Goal: Communication & Community: Answer question/provide support

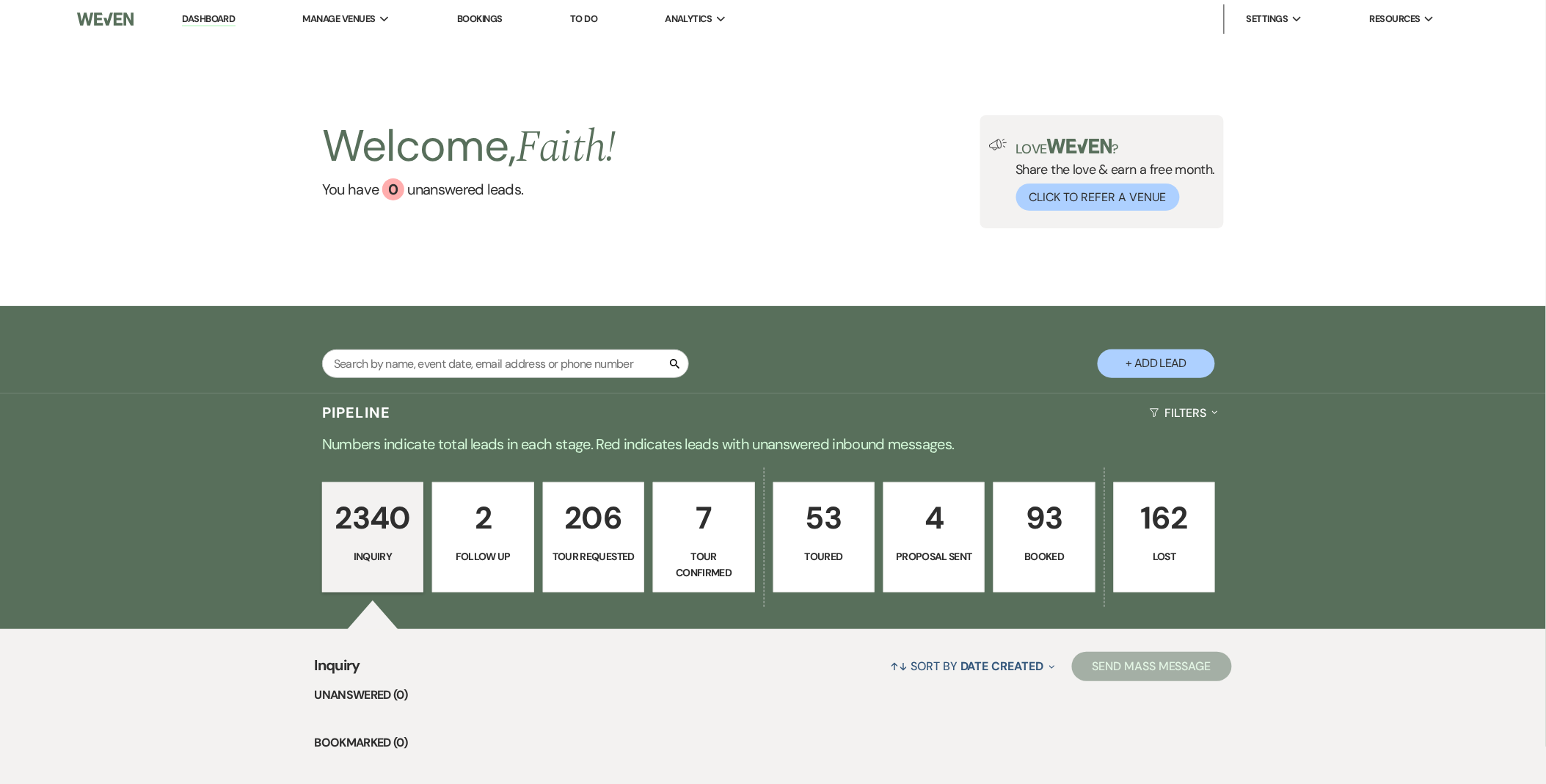
click at [1054, 509] on p "93" at bounding box center [1044, 517] width 82 height 49
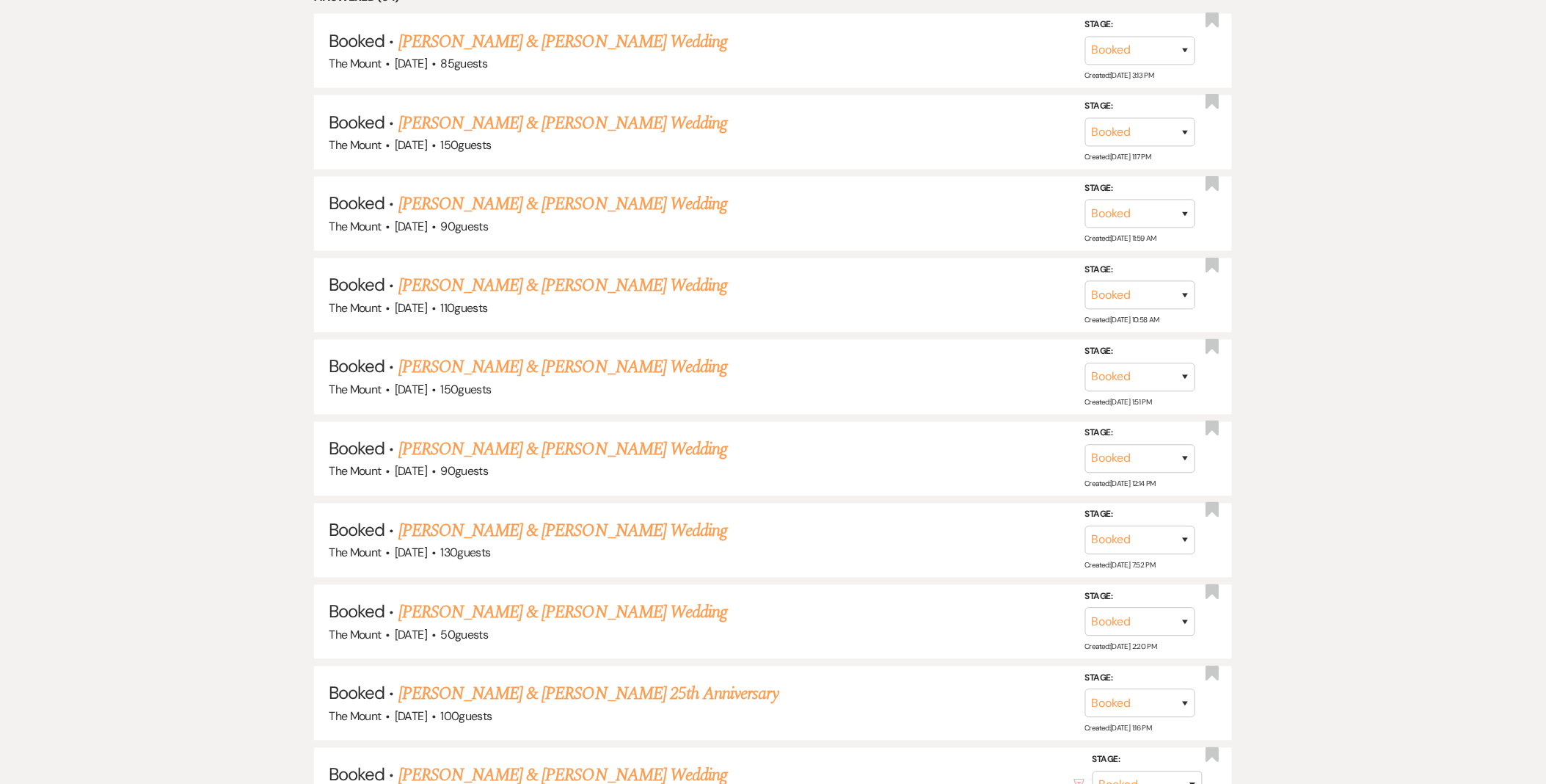
scroll to position [815, 0]
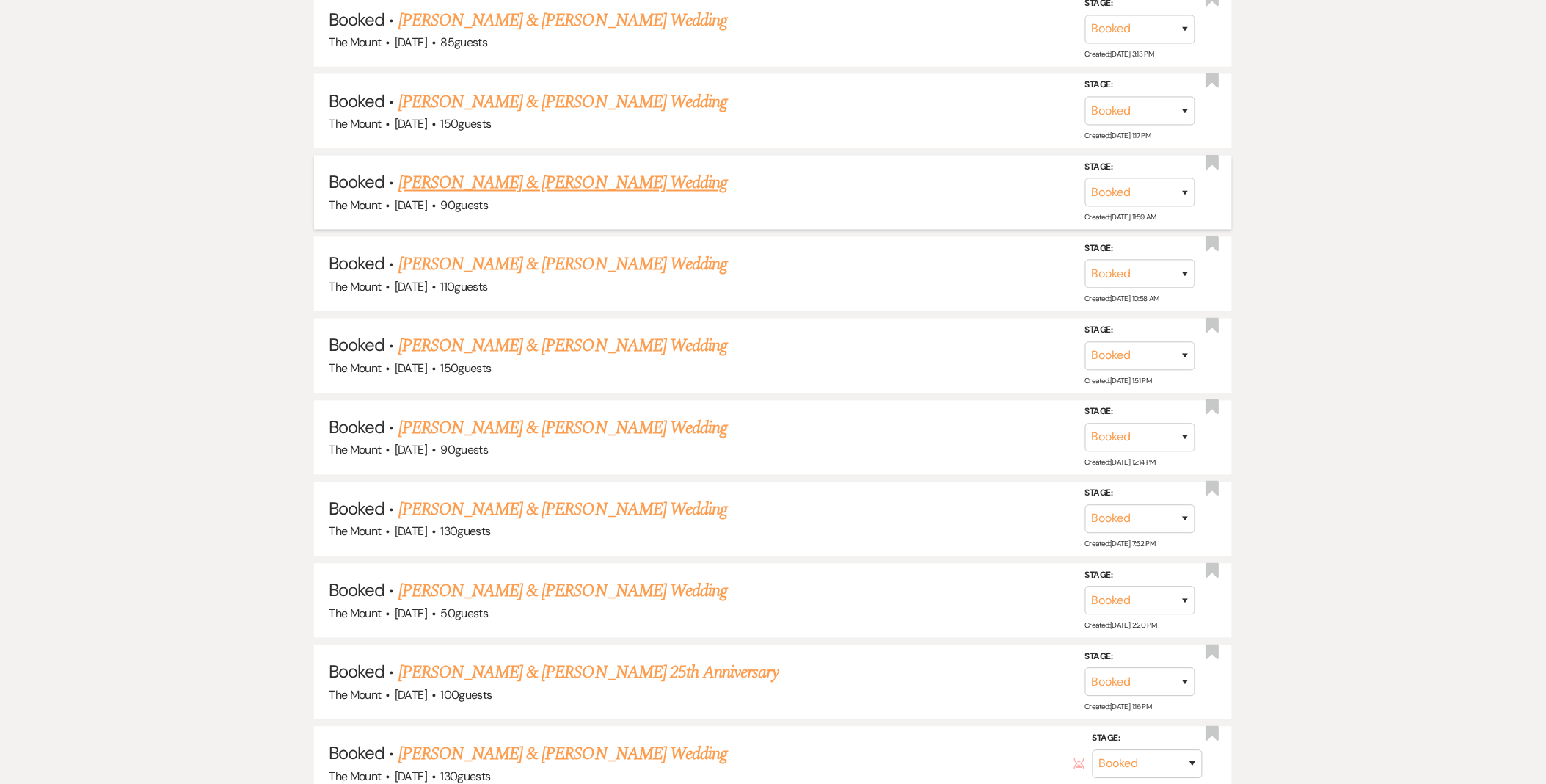
click at [590, 191] on link "[PERSON_NAME] & [PERSON_NAME] Wedding" at bounding box center [563, 183] width 329 height 27
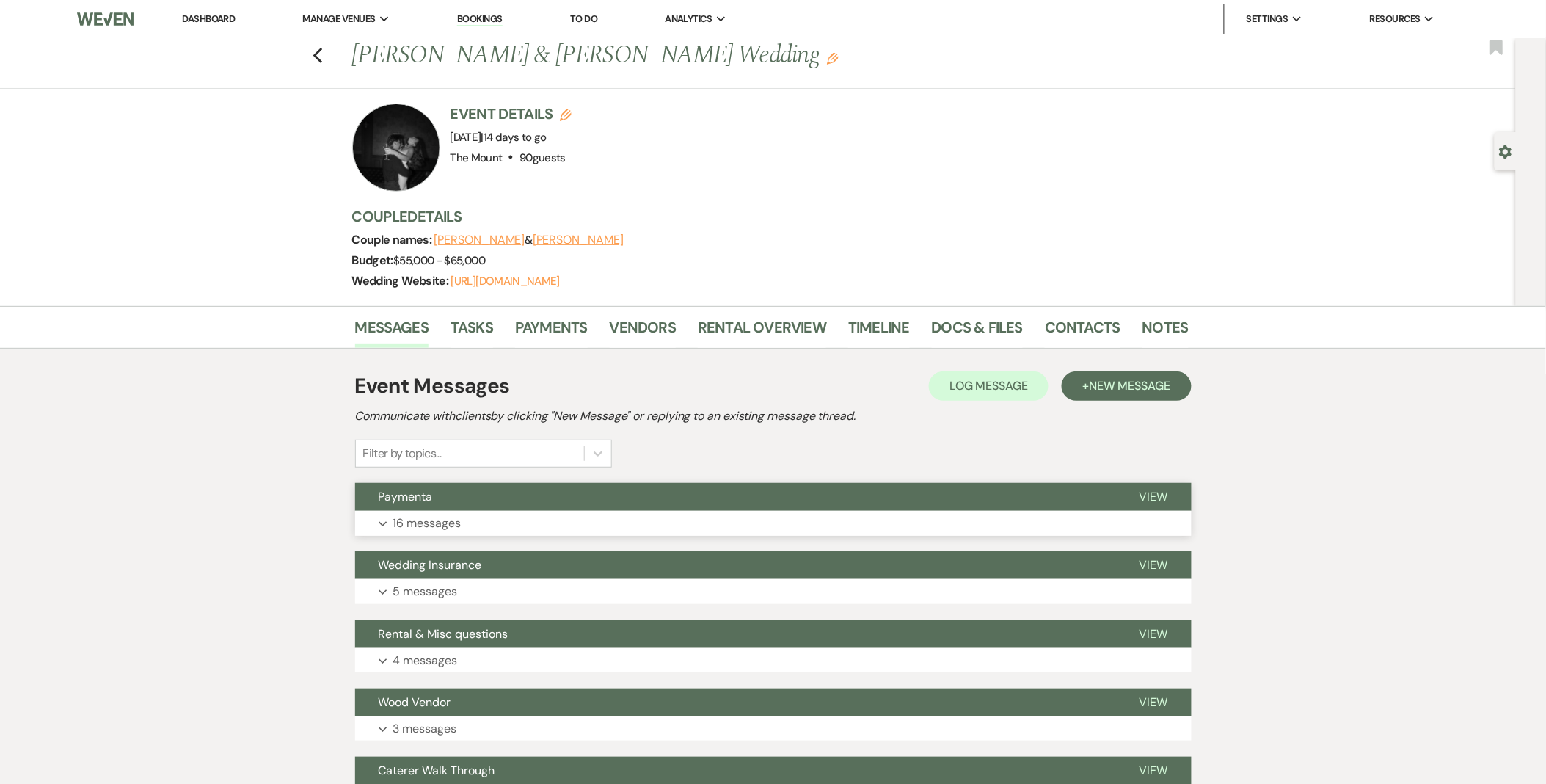
click at [384, 526] on icon "Expand" at bounding box center [383, 524] width 9 height 6
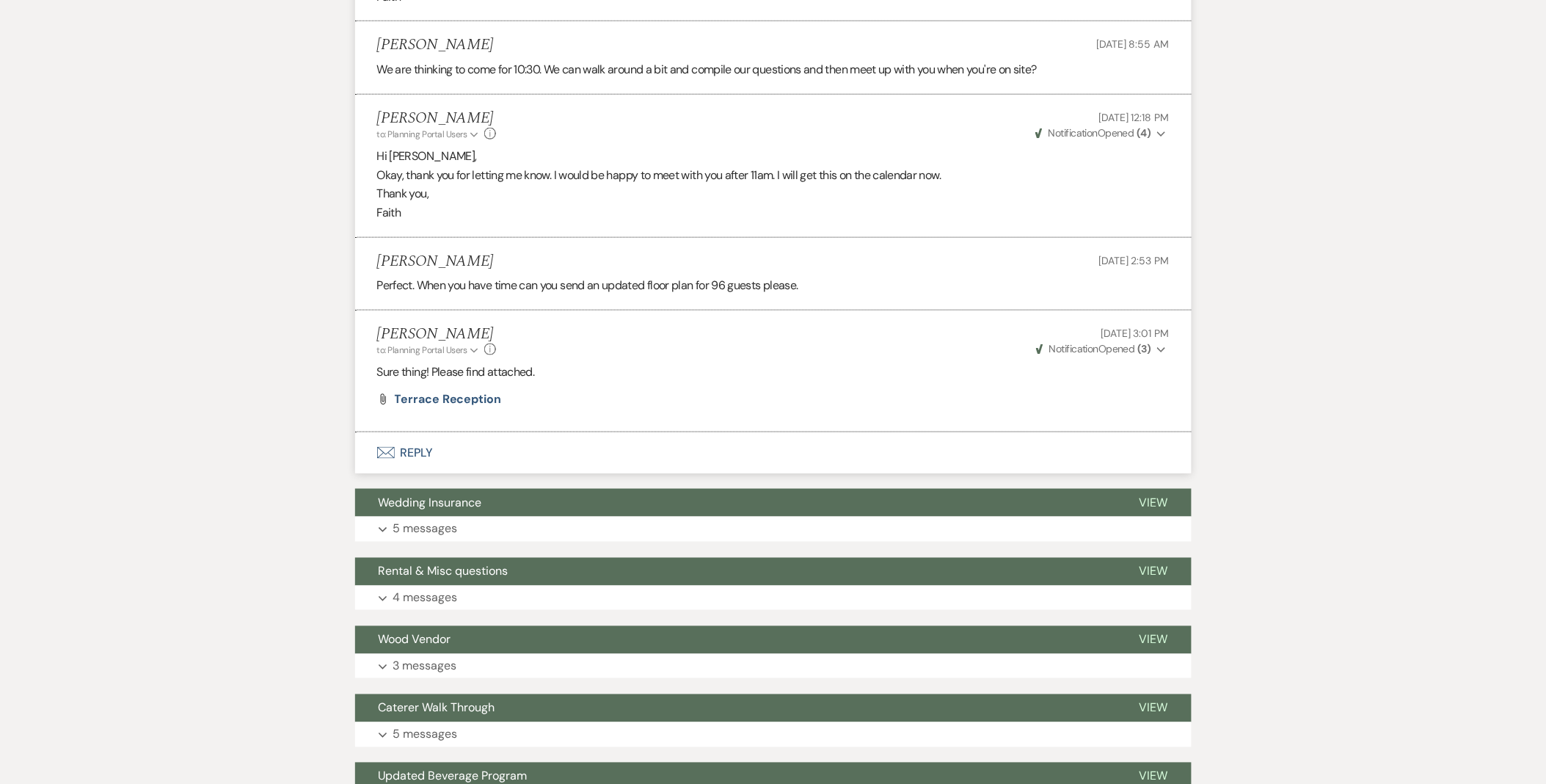
scroll to position [2610, 0]
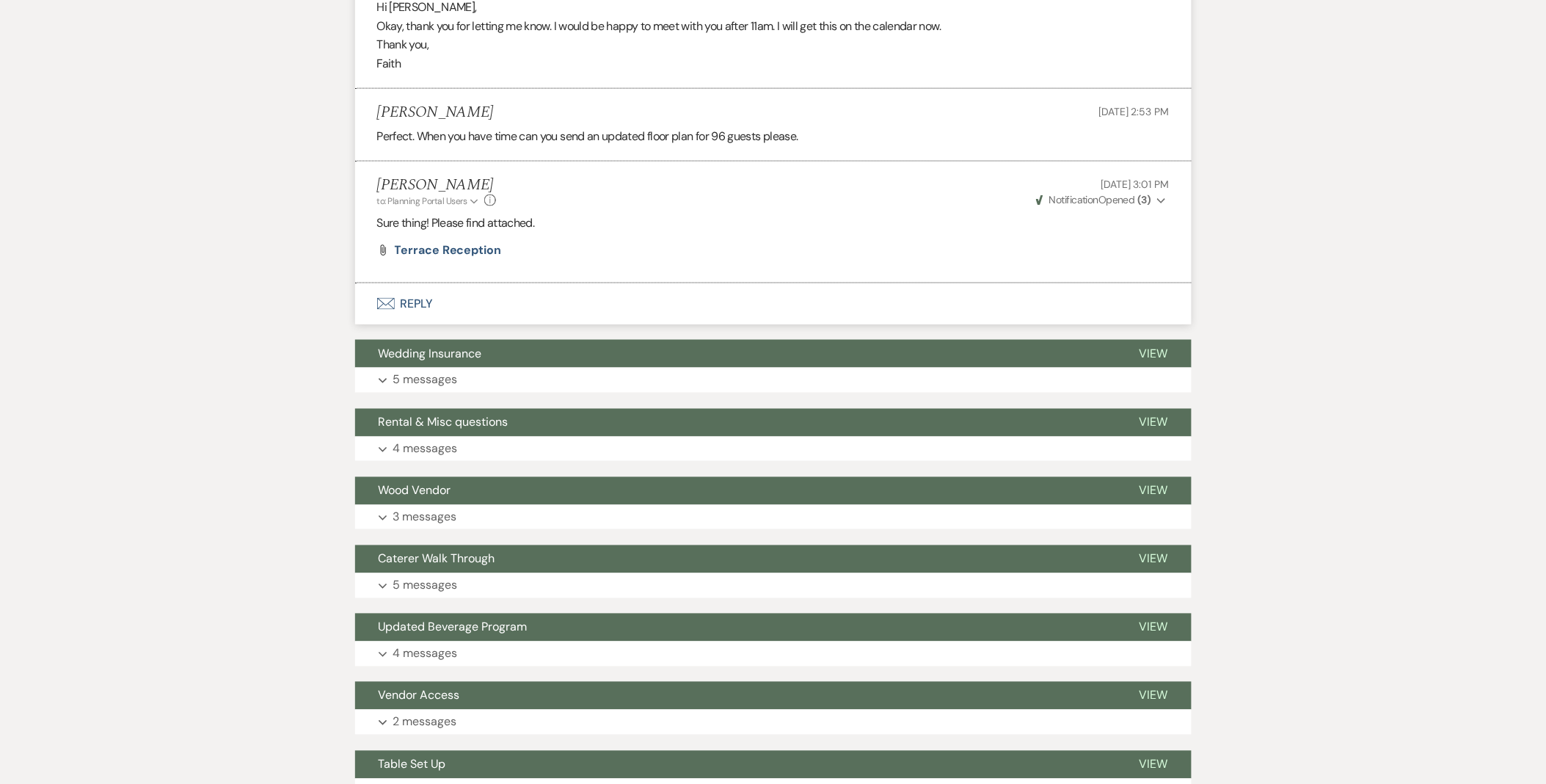
click at [430, 280] on li "Faith Linz to: Planning Portal Users Expand Info Aug 08, 2025, 3:01 PM Weven Ch…" at bounding box center [774, 222] width 837 height 122
click at [427, 306] on button "Envelope Reply" at bounding box center [774, 304] width 837 height 41
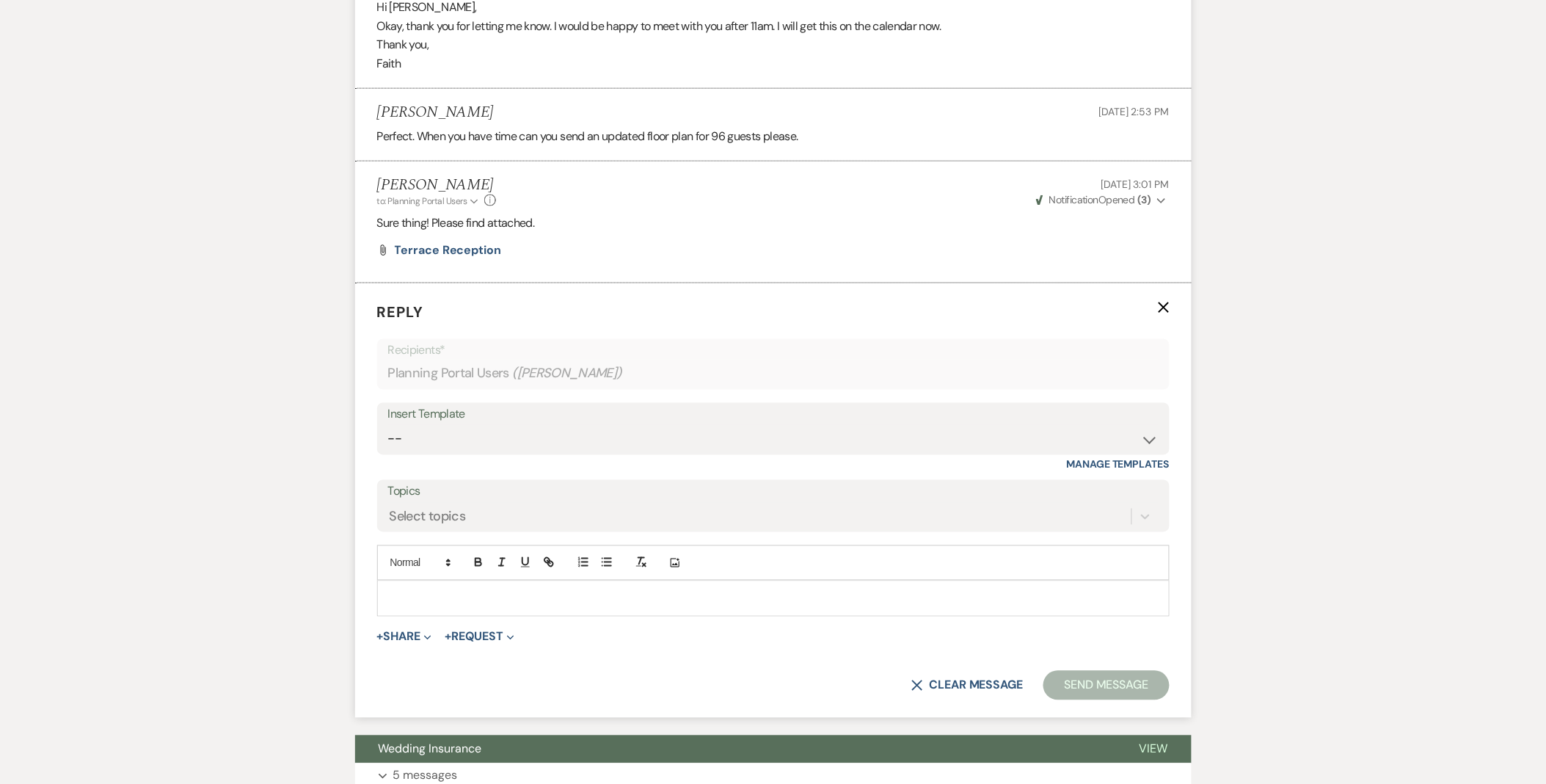
click at [418, 599] on p at bounding box center [773, 597] width 769 height 16
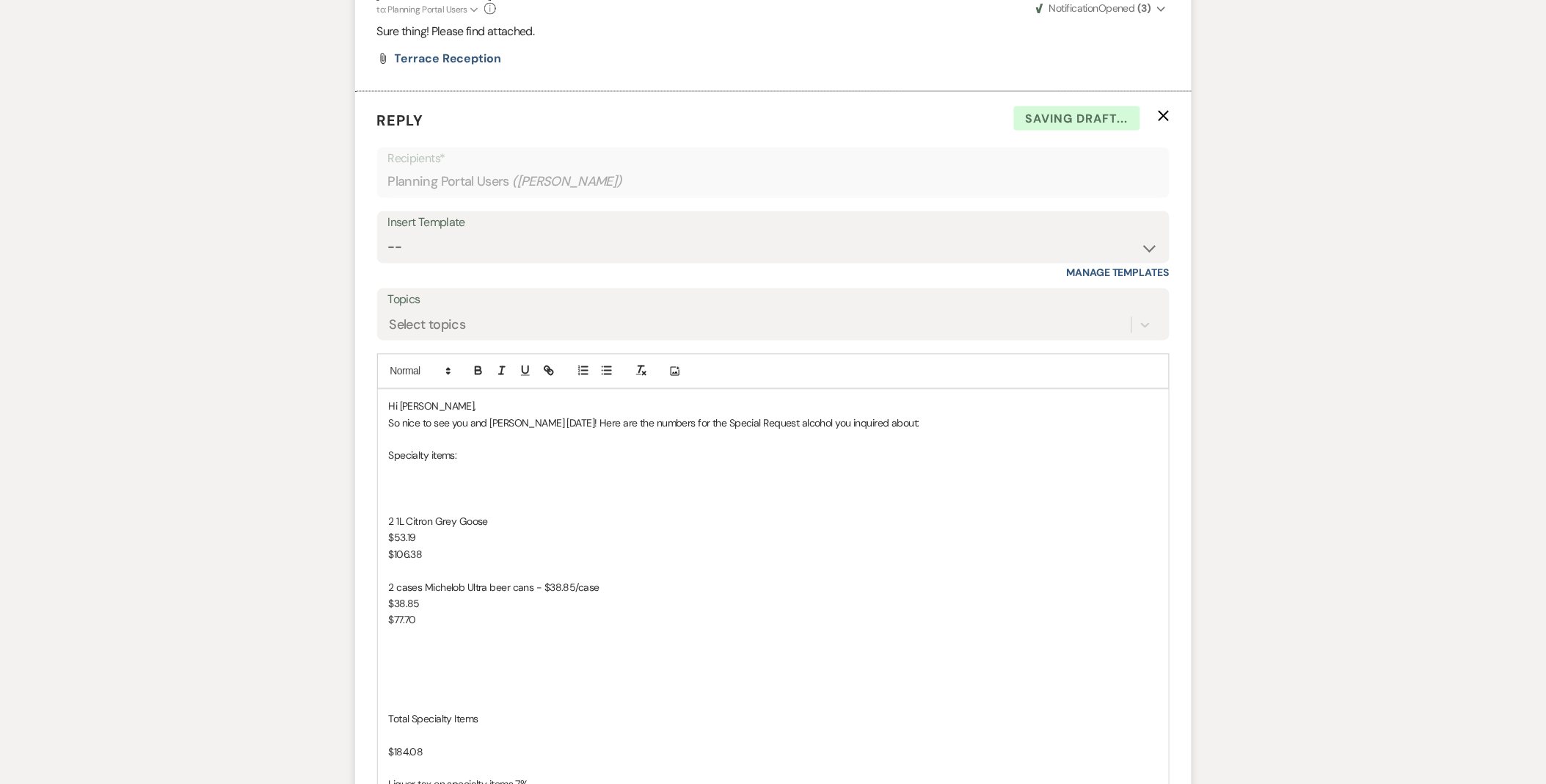
scroll to position [2856, 0]
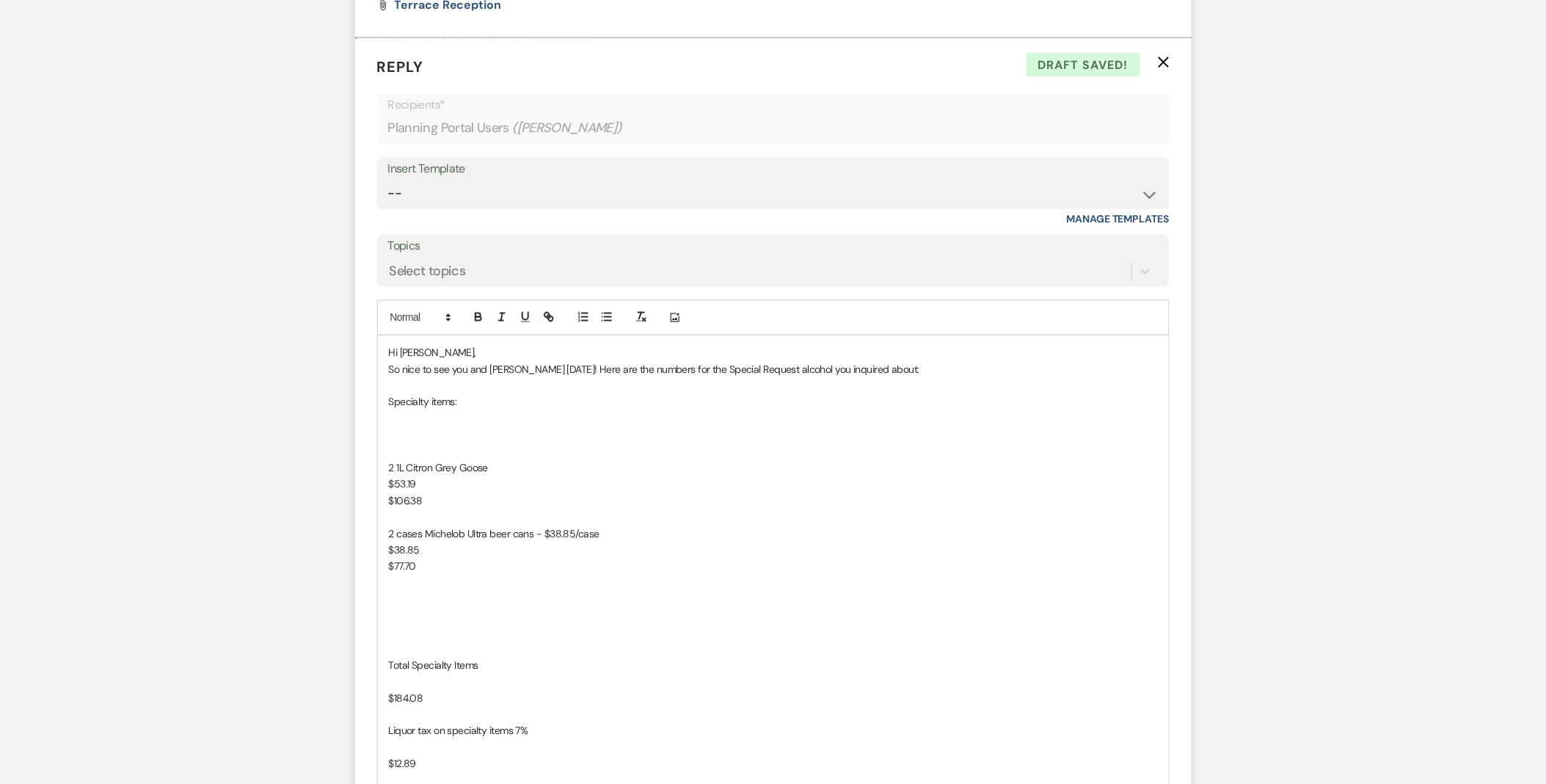
click at [722, 374] on p "So nice to see you and Jared today! Here are the numbers for the Special Reques…" at bounding box center [773, 369] width 769 height 16
click at [720, 374] on p "So nice to see you and Jared today! Here are the numbers for the Special Reques…" at bounding box center [773, 369] width 769 height 16
click at [723, 372] on p "So nice to see you and Jared today! Here are the numbers for the Special Reques…" at bounding box center [773, 369] width 769 height 16
click at [717, 378] on p "So nice to see you and Jared today! Here are the numbers for the Special Reques…" at bounding box center [773, 369] width 769 height 16
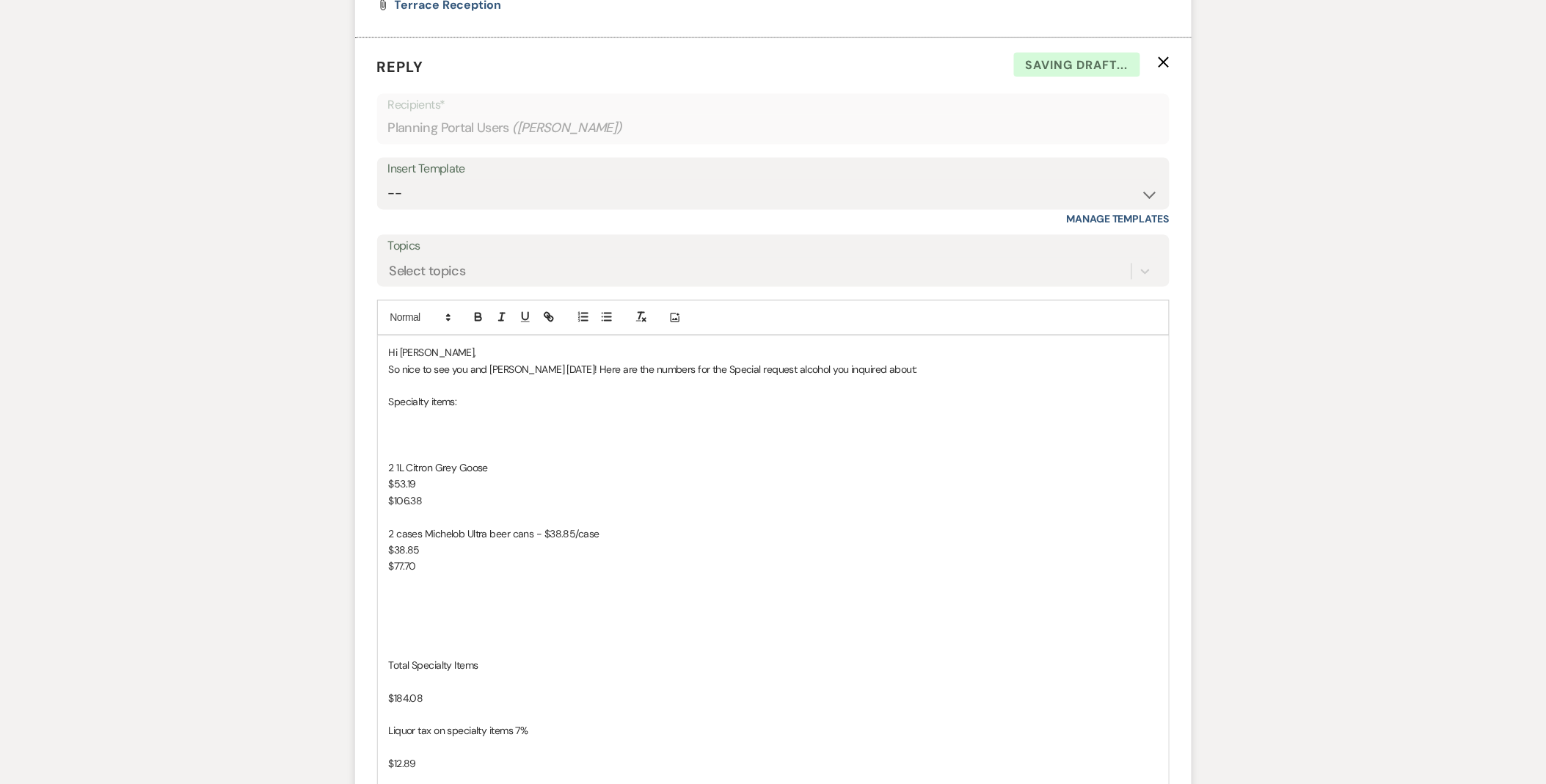
click at [678, 370] on p "So nice to see you and Jared today! Here are the numbers for the Special reques…" at bounding box center [773, 369] width 769 height 16
click at [558, 437] on p at bounding box center [773, 434] width 769 height 16
click at [543, 439] on p at bounding box center [773, 434] width 769 height 16
click at [543, 449] on p at bounding box center [773, 452] width 769 height 16
click at [384, 467] on div "Hi Jordan, So nice to see you and Jared today! Here are the numbers for the rpe…" at bounding box center [773, 607] width 792 height 543
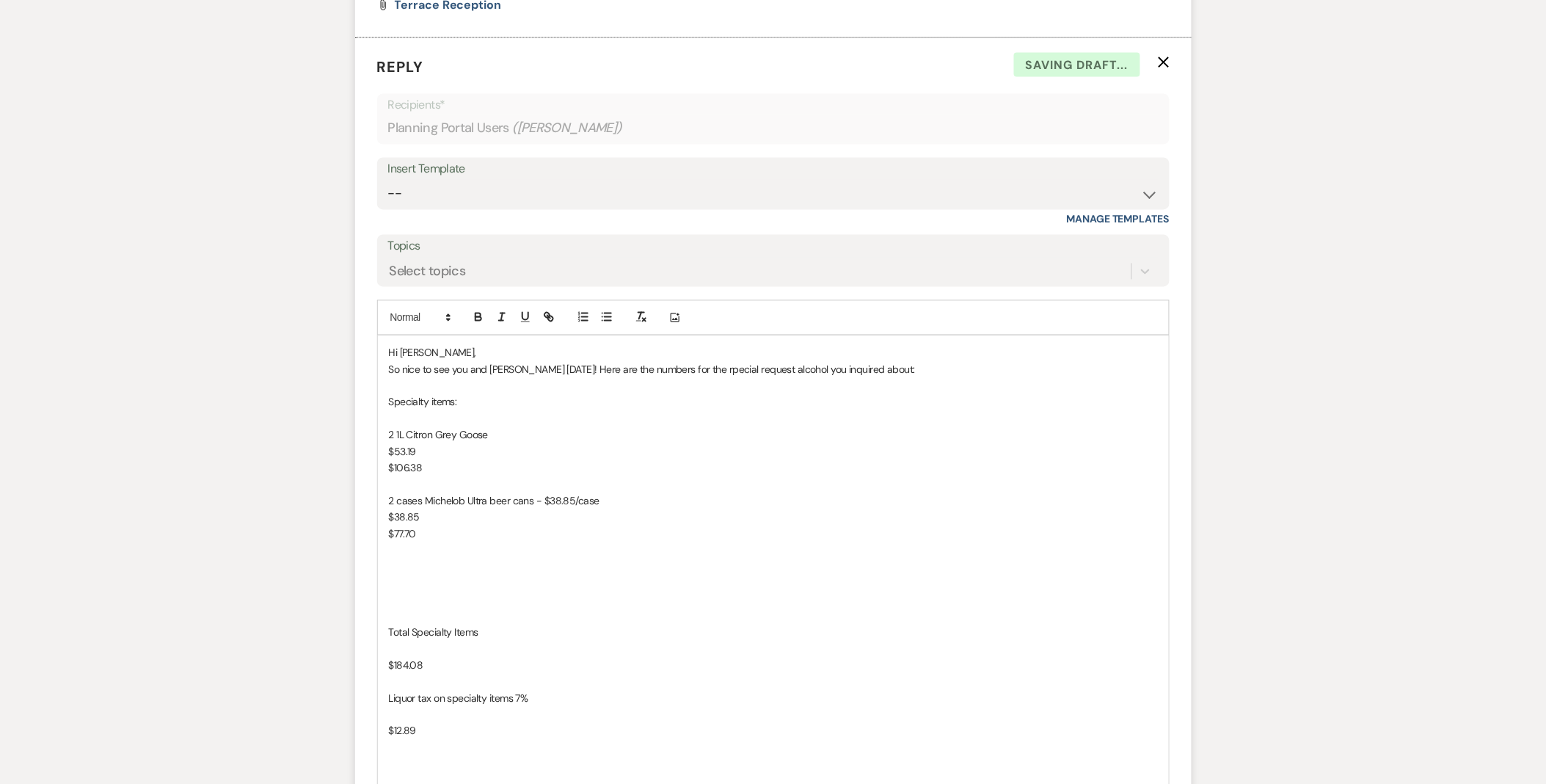
click at [384, 453] on div "Hi Jordan, So nice to see you and Jared today! Here are the numbers for the rpe…" at bounding box center [773, 607] width 792 height 543
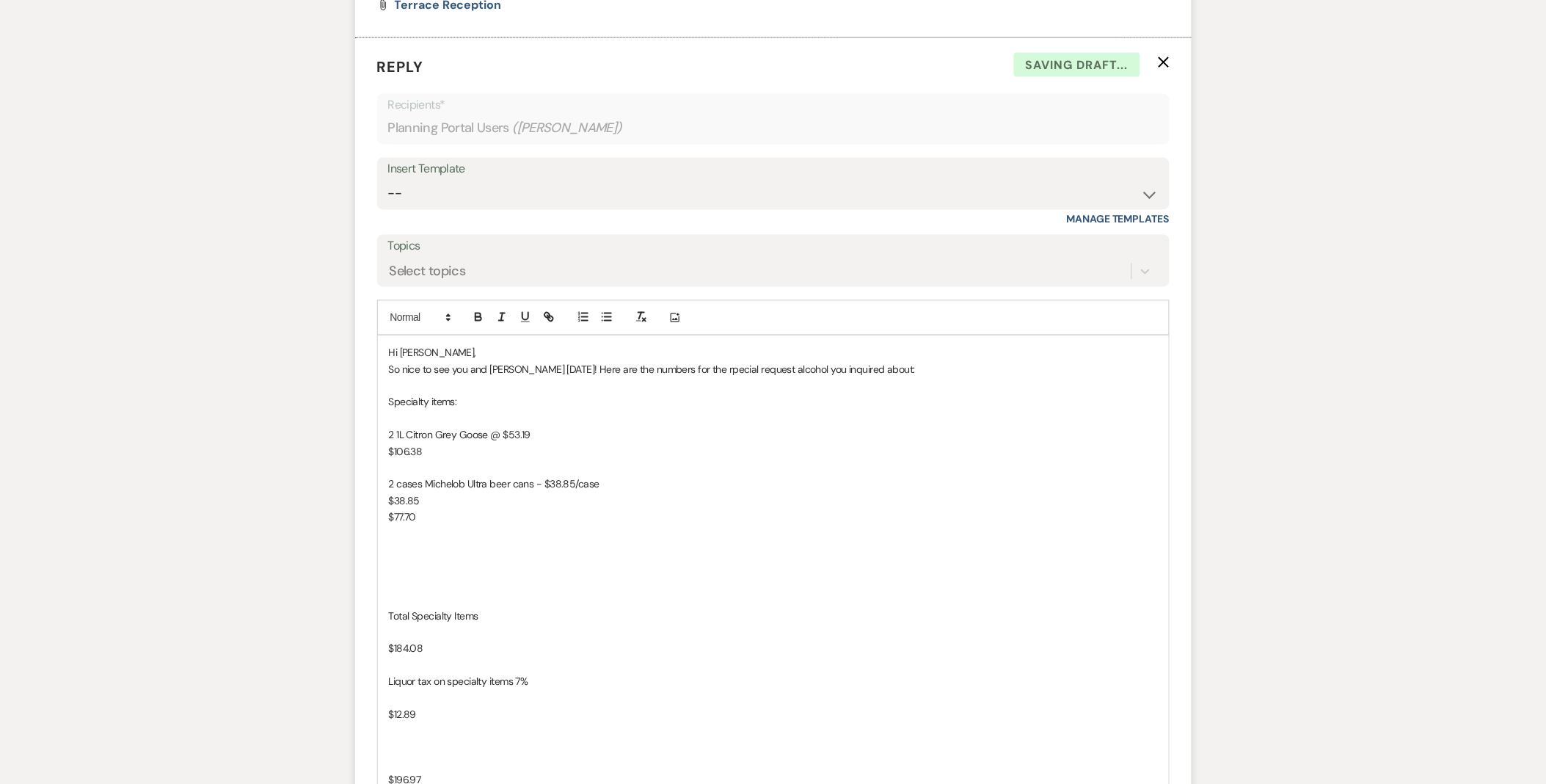
click at [577, 444] on p "$106.38" at bounding box center [773, 452] width 769 height 16
click at [576, 443] on p "2 1L Citron Grey Goose @ $53.19" at bounding box center [773, 434] width 769 height 16
click at [575, 433] on p "2 1L Citron Grey Goose @ $53.19" at bounding box center [773, 434] width 769 height 16
click at [386, 459] on div "Hi Jordan, So nice to see you and Jared today! Here are the numbers for the rpe…" at bounding box center [773, 599] width 792 height 527
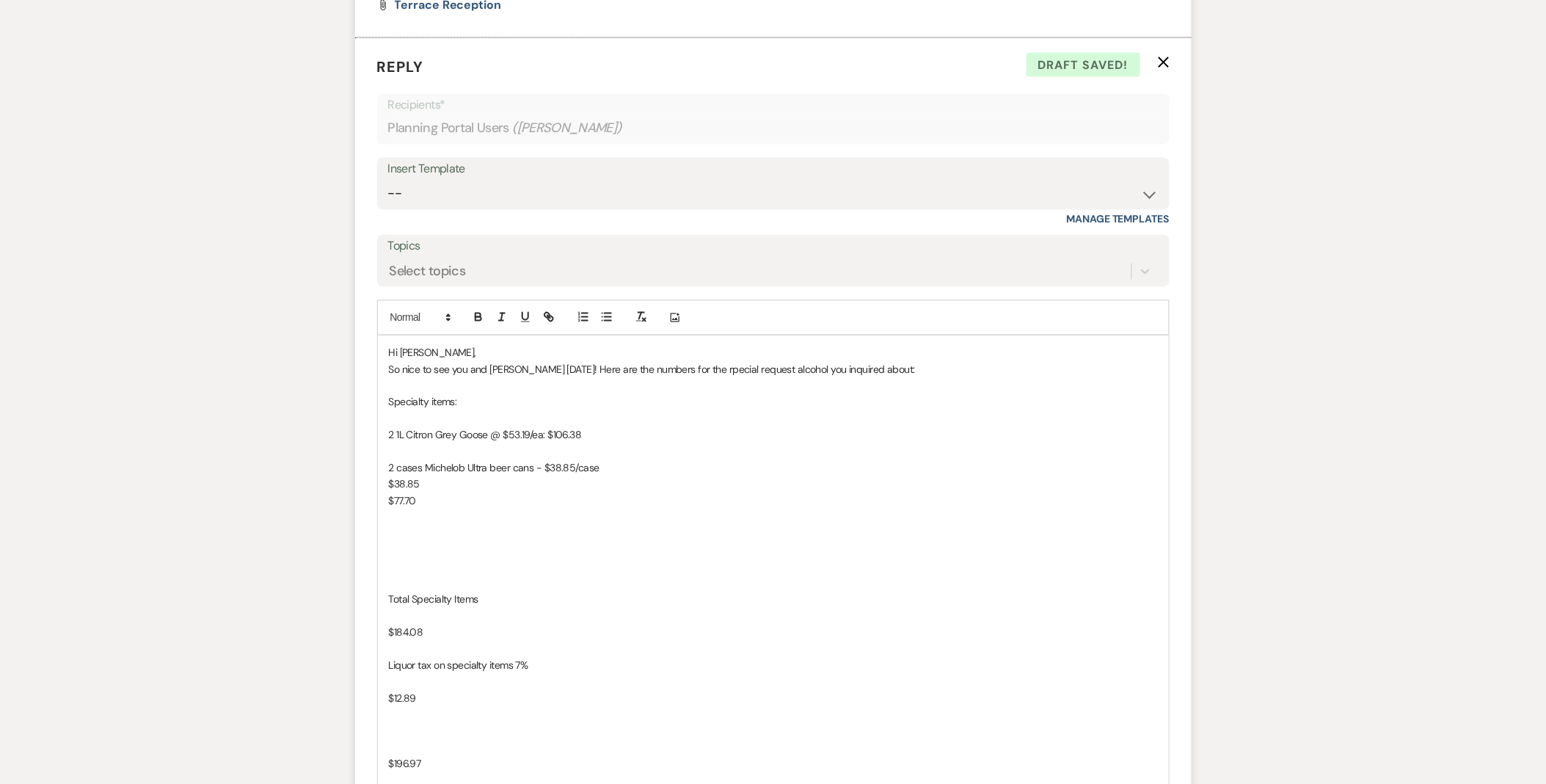
click at [544, 470] on p "2 cases Michelob Ultra beer cans - $38.85/case" at bounding box center [773, 467] width 769 height 16
click at [491, 470] on p "2 cases Michelob Ultra beer cans @ $38.85/case" at bounding box center [773, 467] width 769 height 16
click at [495, 468] on p "2 cases Michelob Ultra beer cans @ $38.85/case" at bounding box center [773, 467] width 769 height 16
drag, startPoint x: 378, startPoint y: 486, endPoint x: 433, endPoint y: 487, distance: 55.0
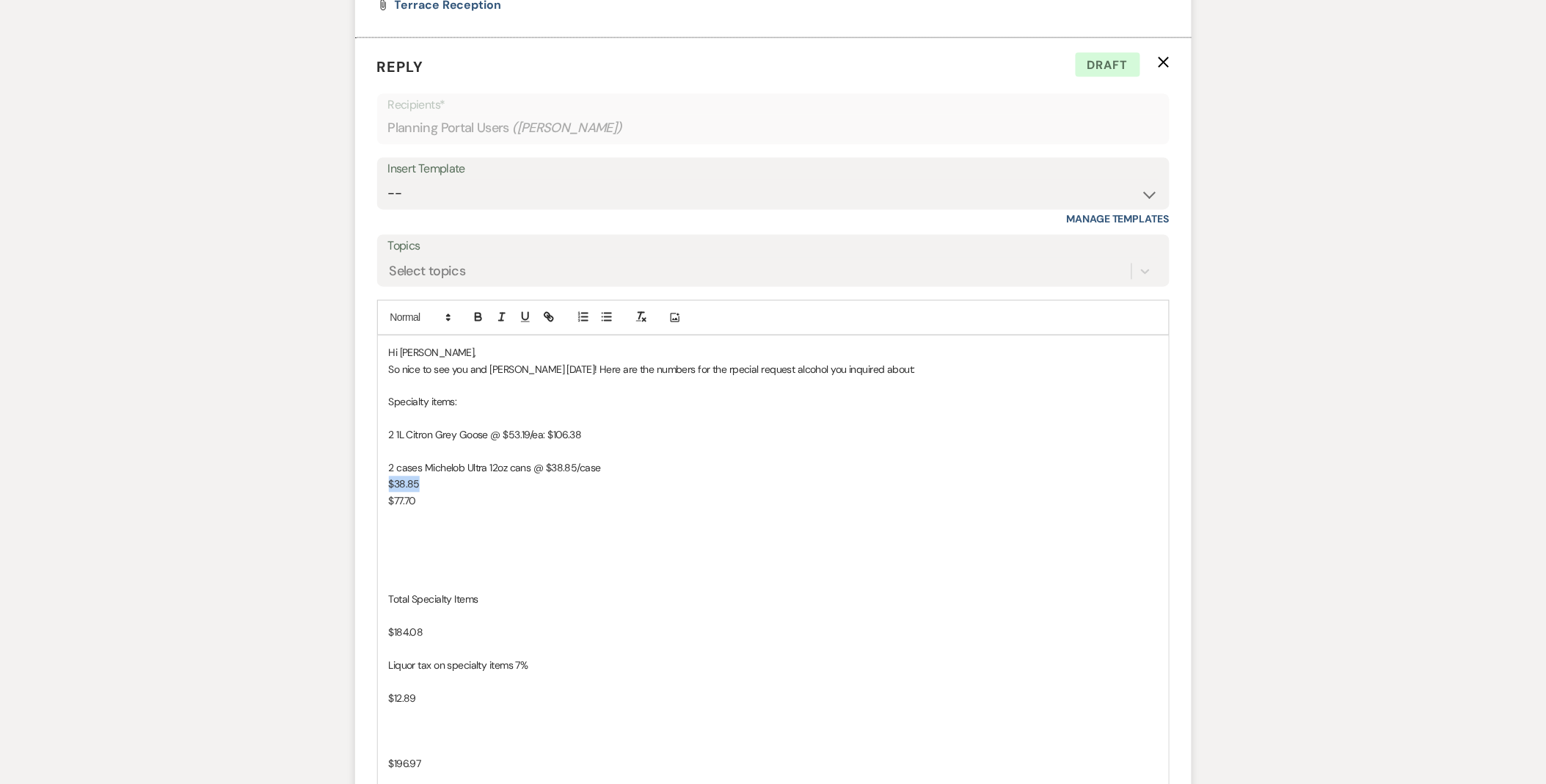
click at [433, 487] on div "Hi Jordan, So nice to see you and Jared today! Here are the numbers for the rpe…" at bounding box center [773, 591] width 792 height 511
click at [386, 492] on div "Hi Jordan, So nice to see you and Jared today! Here are the numbers for the rpe…" at bounding box center [773, 583] width 792 height 494
click at [409, 543] on p at bounding box center [773, 550] width 769 height 16
click at [382, 526] on div "Hi Jordan, So nice to see you and Jared today! Here are the numbers for the rpe…" at bounding box center [773, 541] width 792 height 412
click at [548, 501] on p "Total Specialty Items" at bounding box center [773, 501] width 769 height 16
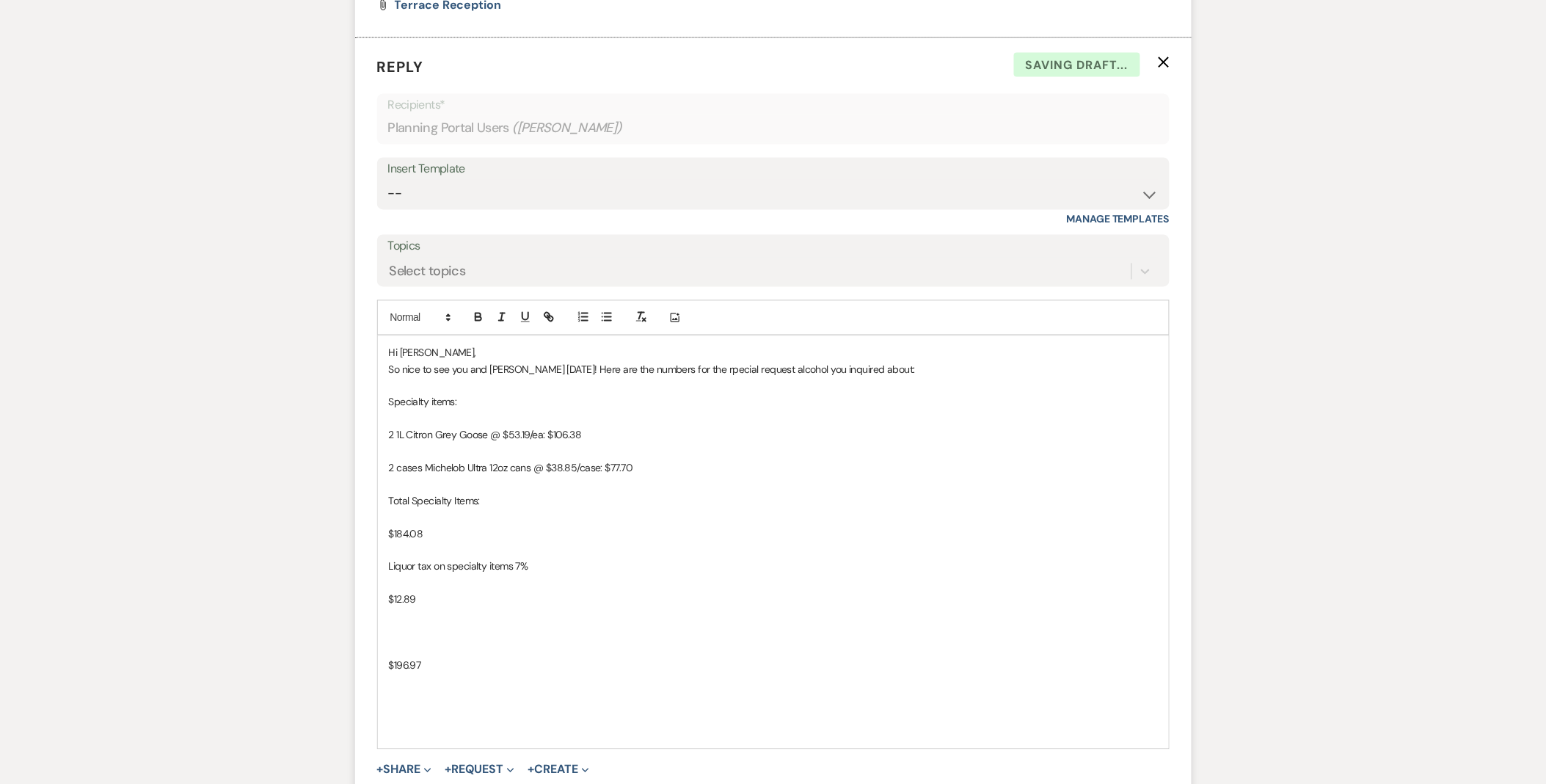
click at [384, 530] on div "Hi Jordan, So nice to see you and Jared today! Here are the numbers for the rpe…" at bounding box center [773, 541] width 792 height 412
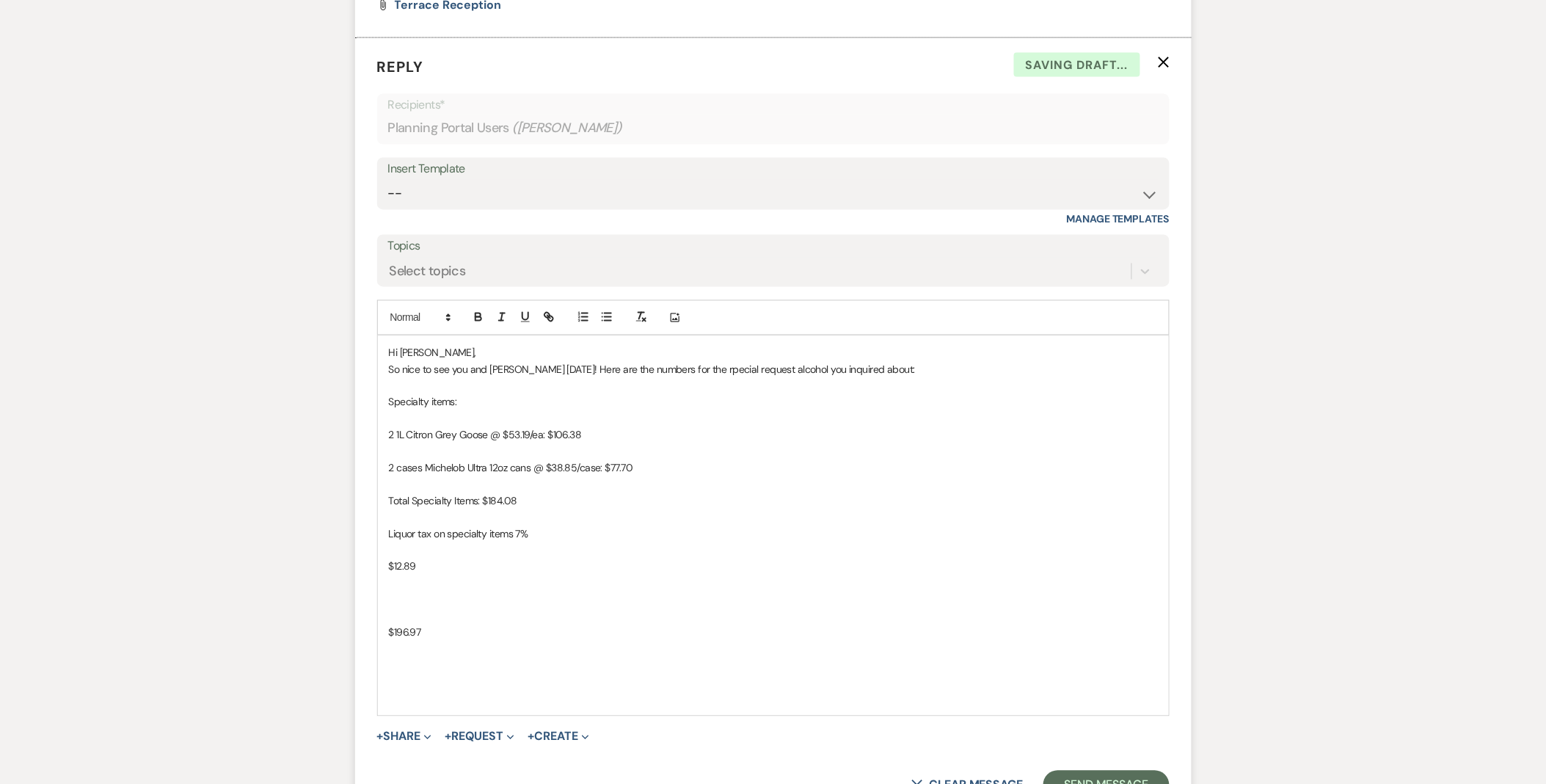
click at [385, 562] on div "Hi Jordan, So nice to see you and Jared today! Here are the numbers for the rpe…" at bounding box center [773, 526] width 792 height 380
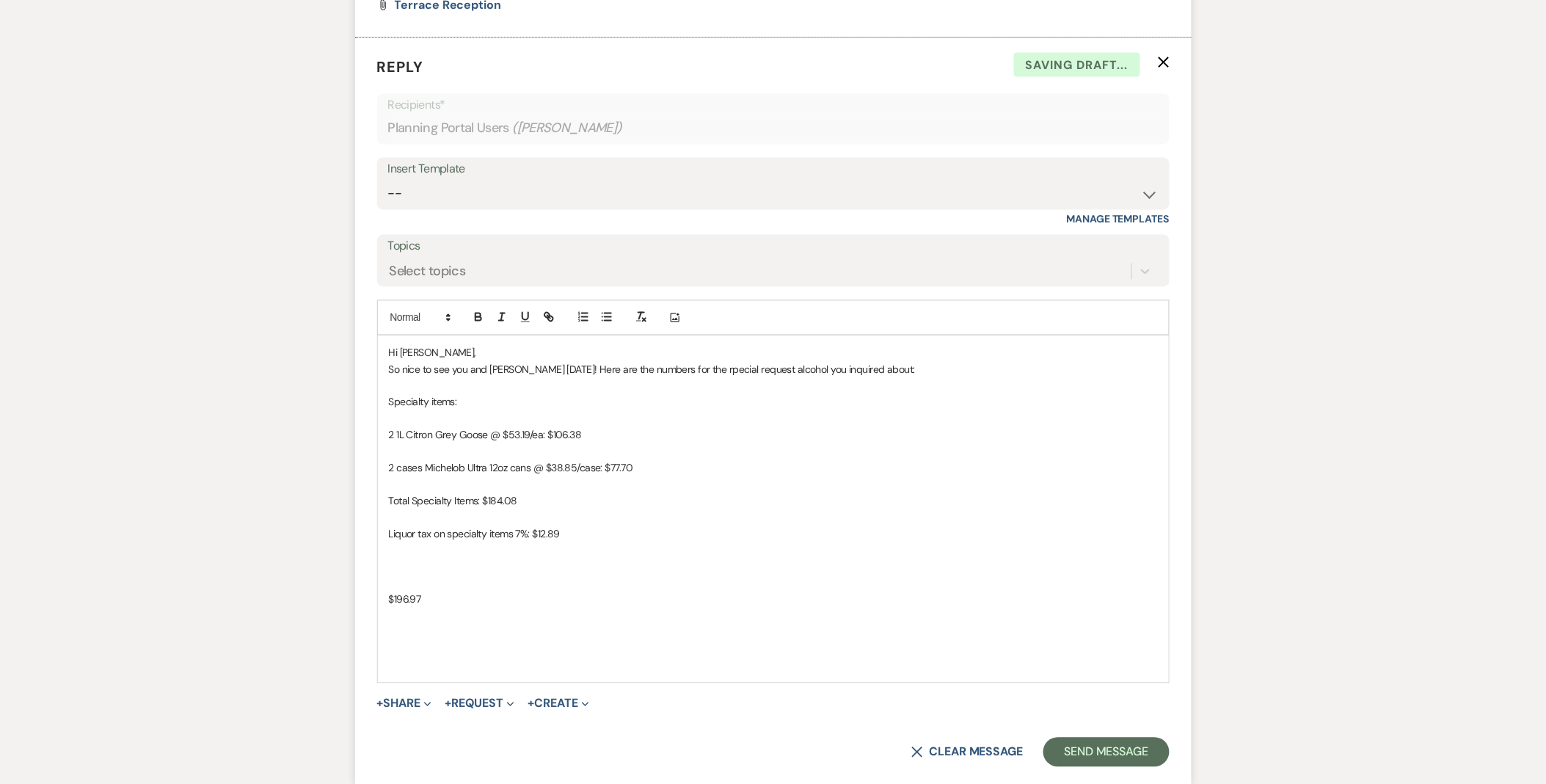
click at [384, 610] on div "Hi Jordan, So nice to see you and Jared today! Here are the numbers for the rpe…" at bounding box center [773, 509] width 792 height 346
click at [388, 609] on div "Hi Jordan, So nice to see you and Jared today! Here are the numbers for the rpe…" at bounding box center [773, 509] width 792 height 346
click at [390, 604] on p "$196.97" at bounding box center [773, 599] width 769 height 16
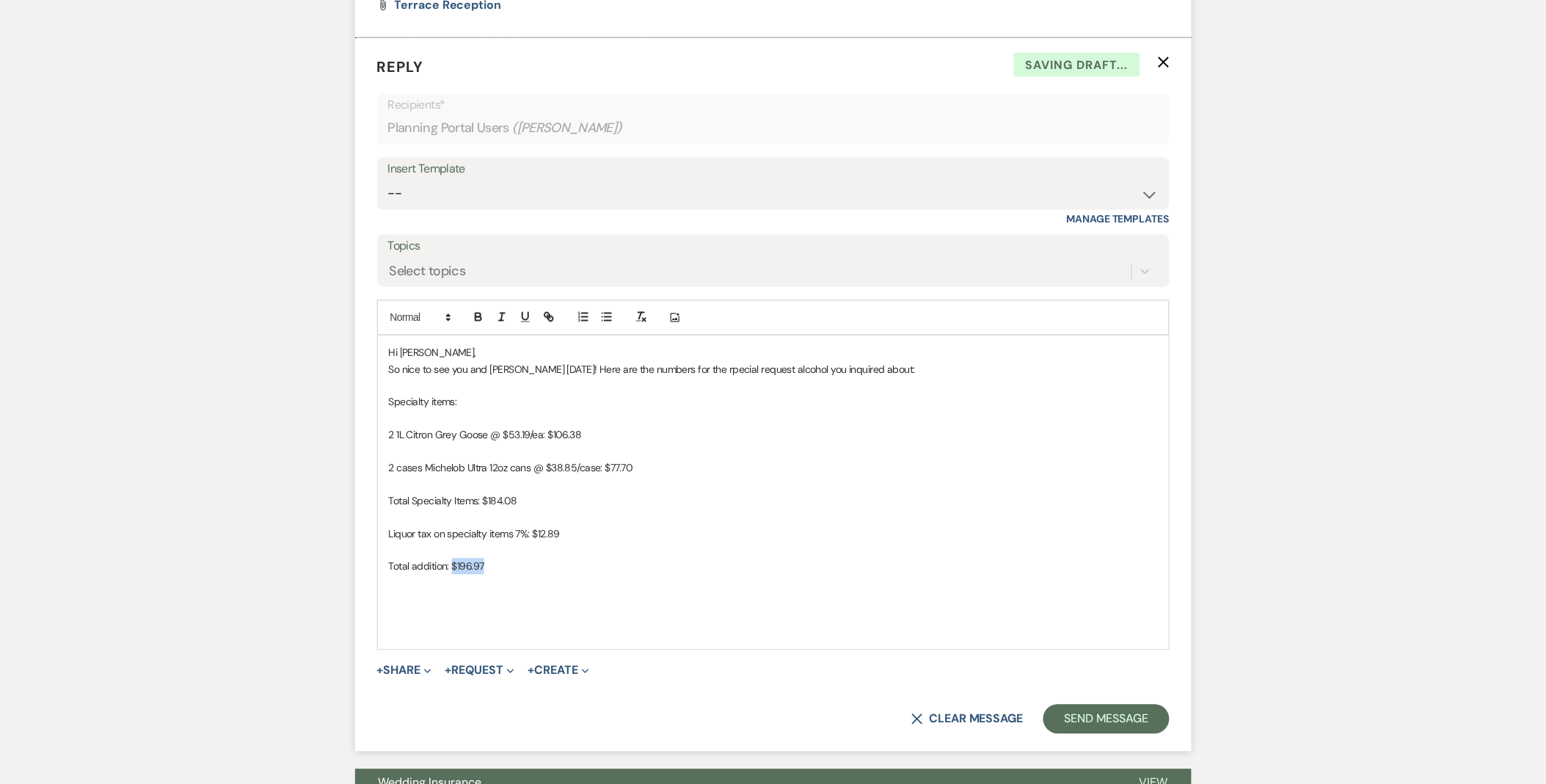
drag, startPoint x: 501, startPoint y: 574, endPoint x: 452, endPoint y: 566, distance: 49.6
click at [452, 566] on p "Total addition: $196.97" at bounding box center [773, 566] width 769 height 16
click at [477, 320] on icon "button" at bounding box center [479, 317] width 13 height 13
click at [577, 537] on p "Liquor tax on specialty items 7%: $12.89" at bounding box center [773, 533] width 769 height 16
click at [567, 575] on p "Total addition: $196.97" at bounding box center [773, 566] width 769 height 16
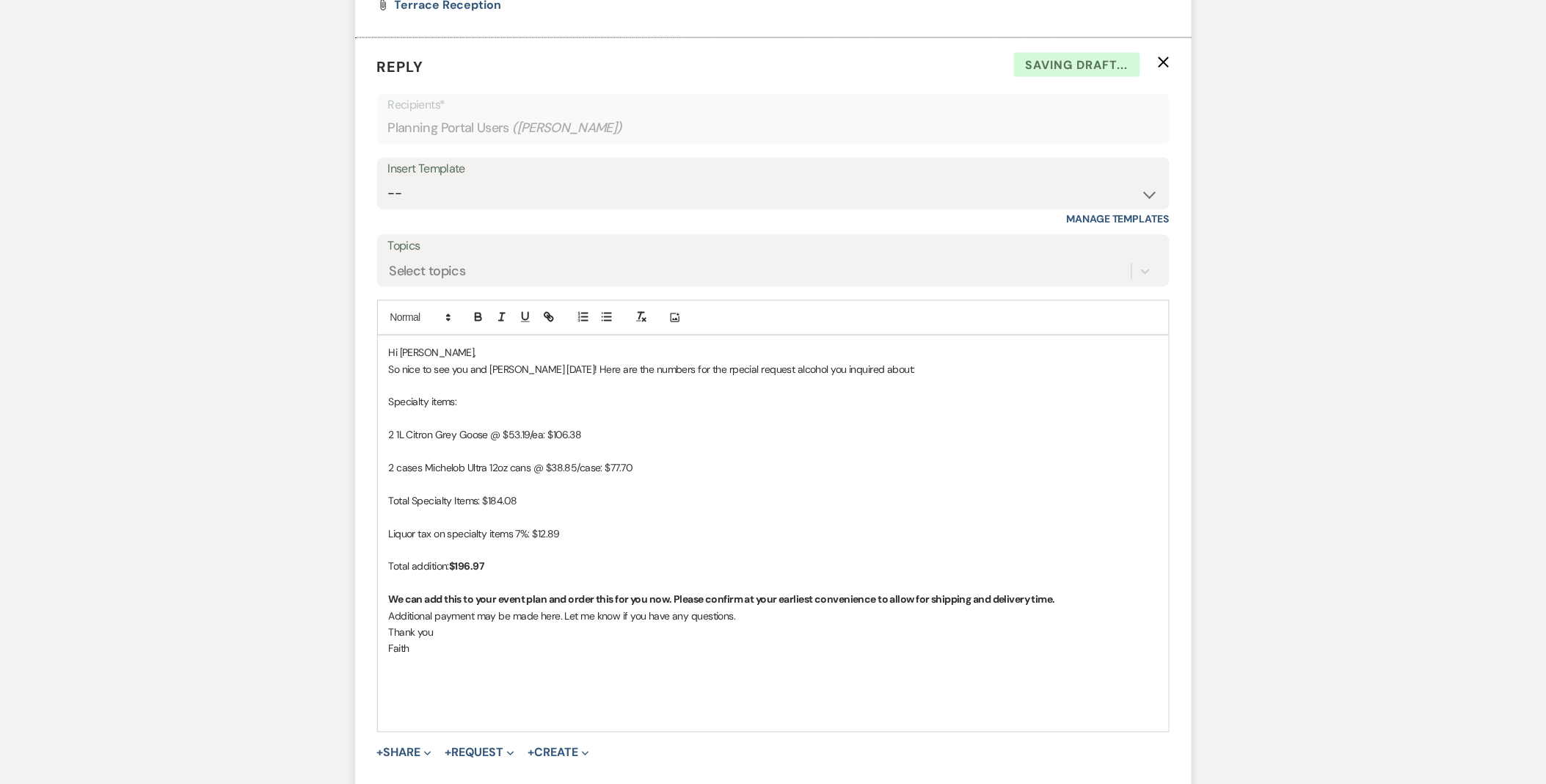
click at [444, 628] on p "Thank you" at bounding box center [773, 632] width 769 height 16
click at [475, 657] on p "Faith" at bounding box center [773, 648] width 769 height 16
click at [1103, 605] on p "We can add this to your event plan and order this for you now. Please confirm a…" at bounding box center [773, 599] width 769 height 16
click at [534, 722] on p at bounding box center [773, 714] width 769 height 16
click at [525, 734] on p at bounding box center [773, 730] width 769 height 16
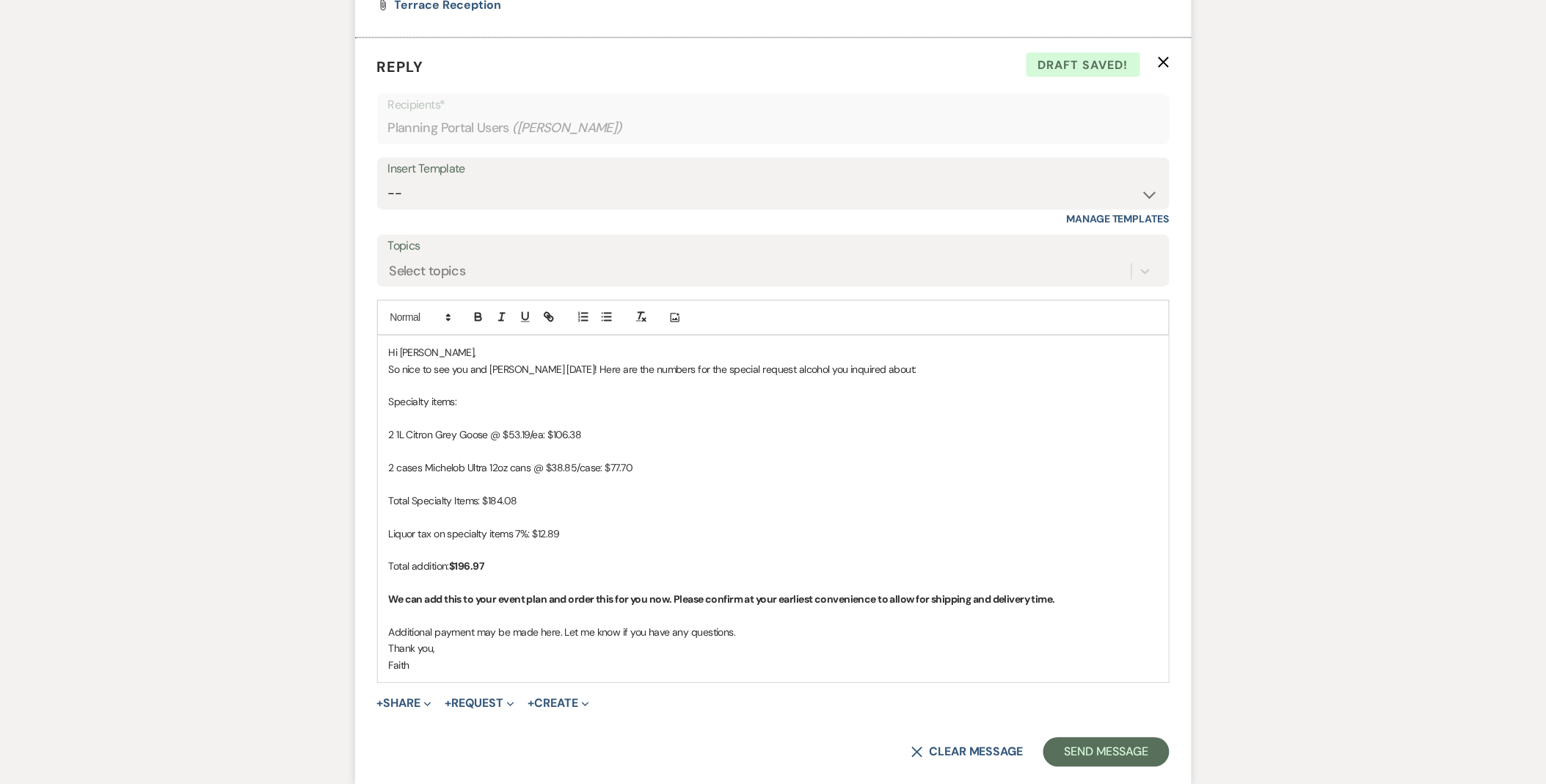
click at [548, 635] on p "Additional payment may be made here. Let me know if you have any questions." at bounding box center [773, 632] width 769 height 16
click at [544, 317] on icon "button" at bounding box center [547, 316] width 6 height 6
paste input "ttps://edithwharton.org/special-event-payment/"
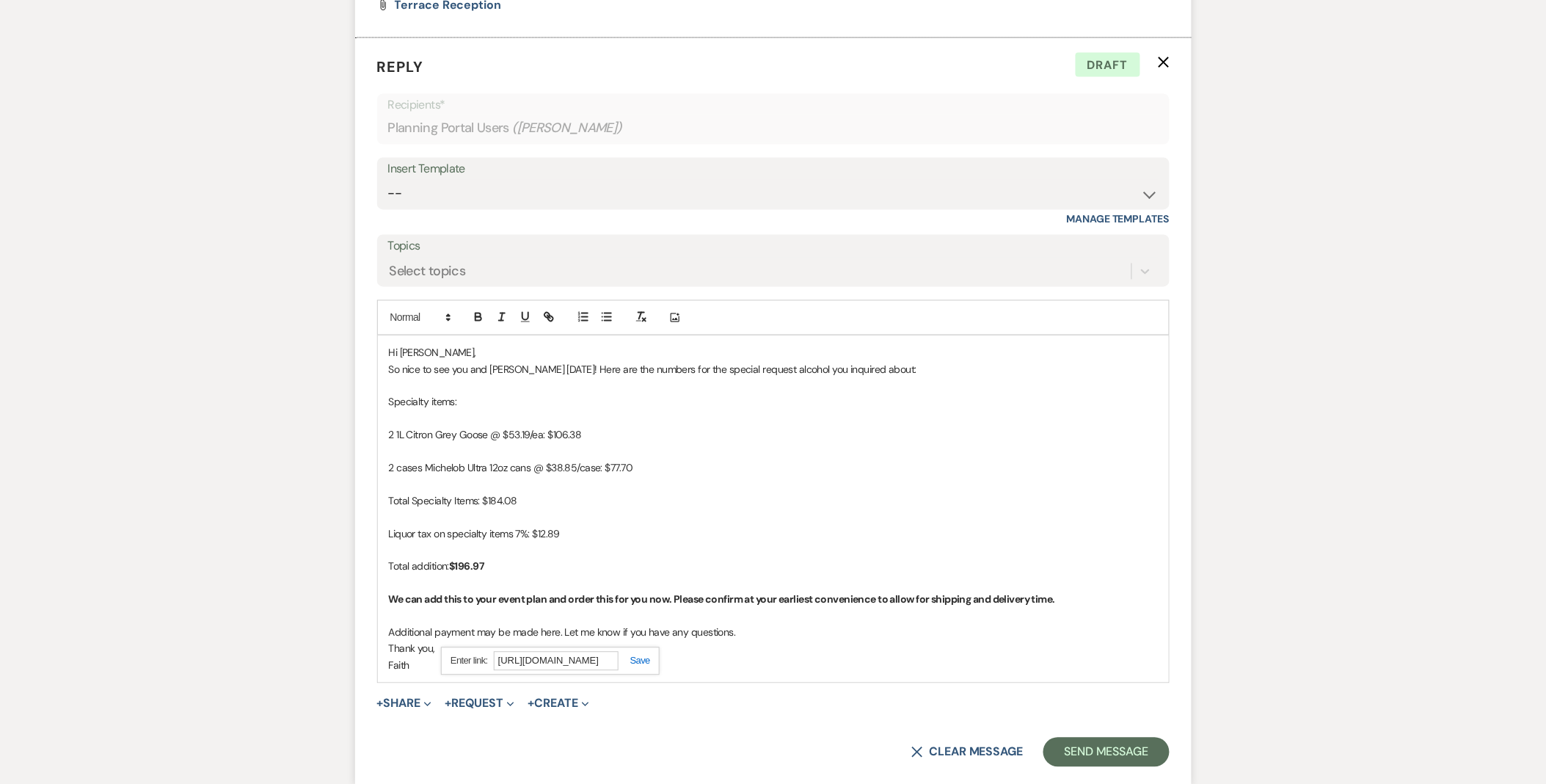
type input "https://edithwharton.org/special-event-payment/"
click at [650, 657] on link at bounding box center [634, 661] width 31 height 11
click at [650, 657] on p "Thank you," at bounding box center [773, 648] width 769 height 16
click at [1093, 758] on button "Send Message" at bounding box center [1106, 753] width 126 height 30
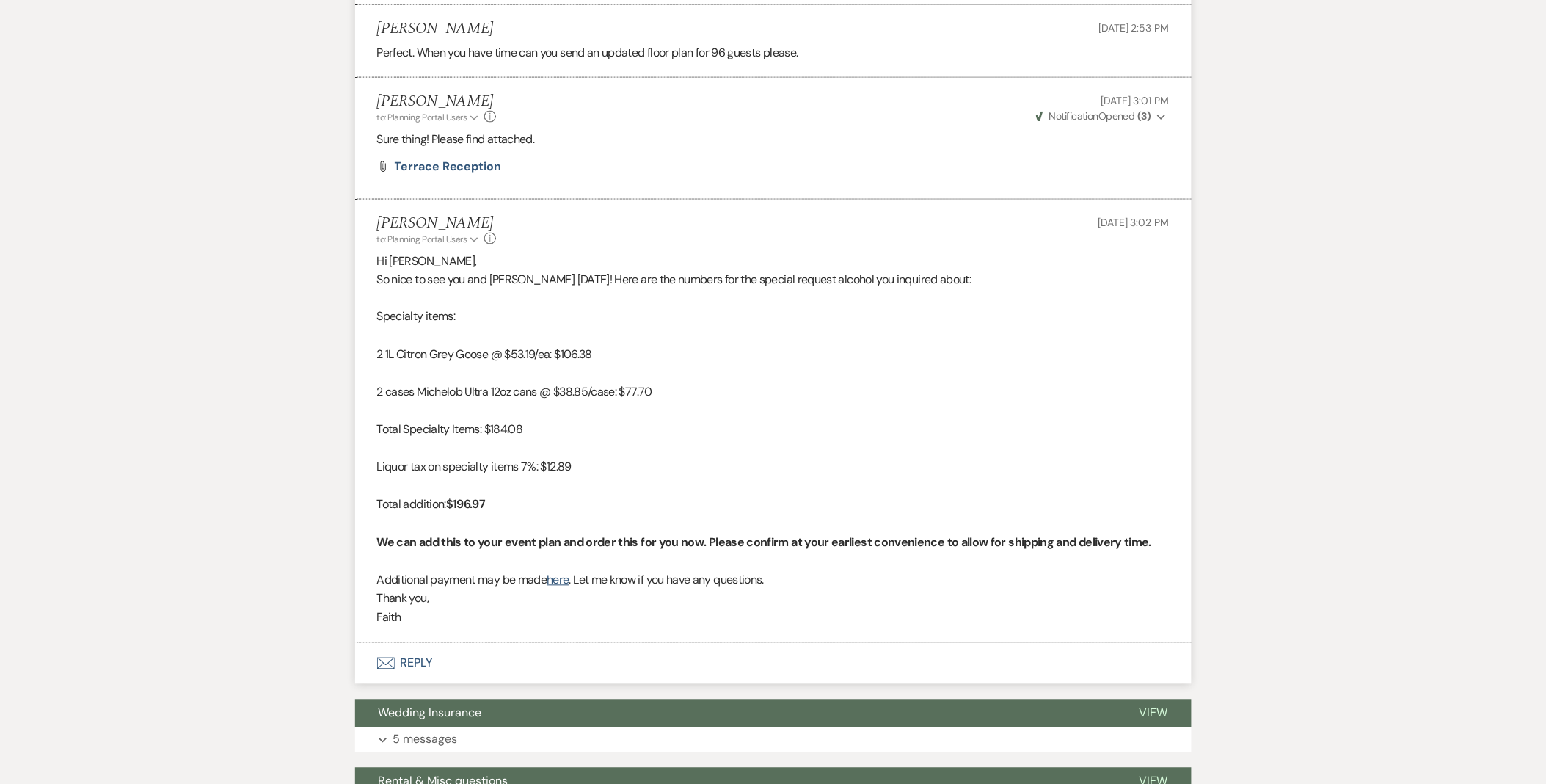
scroll to position [2692, 0]
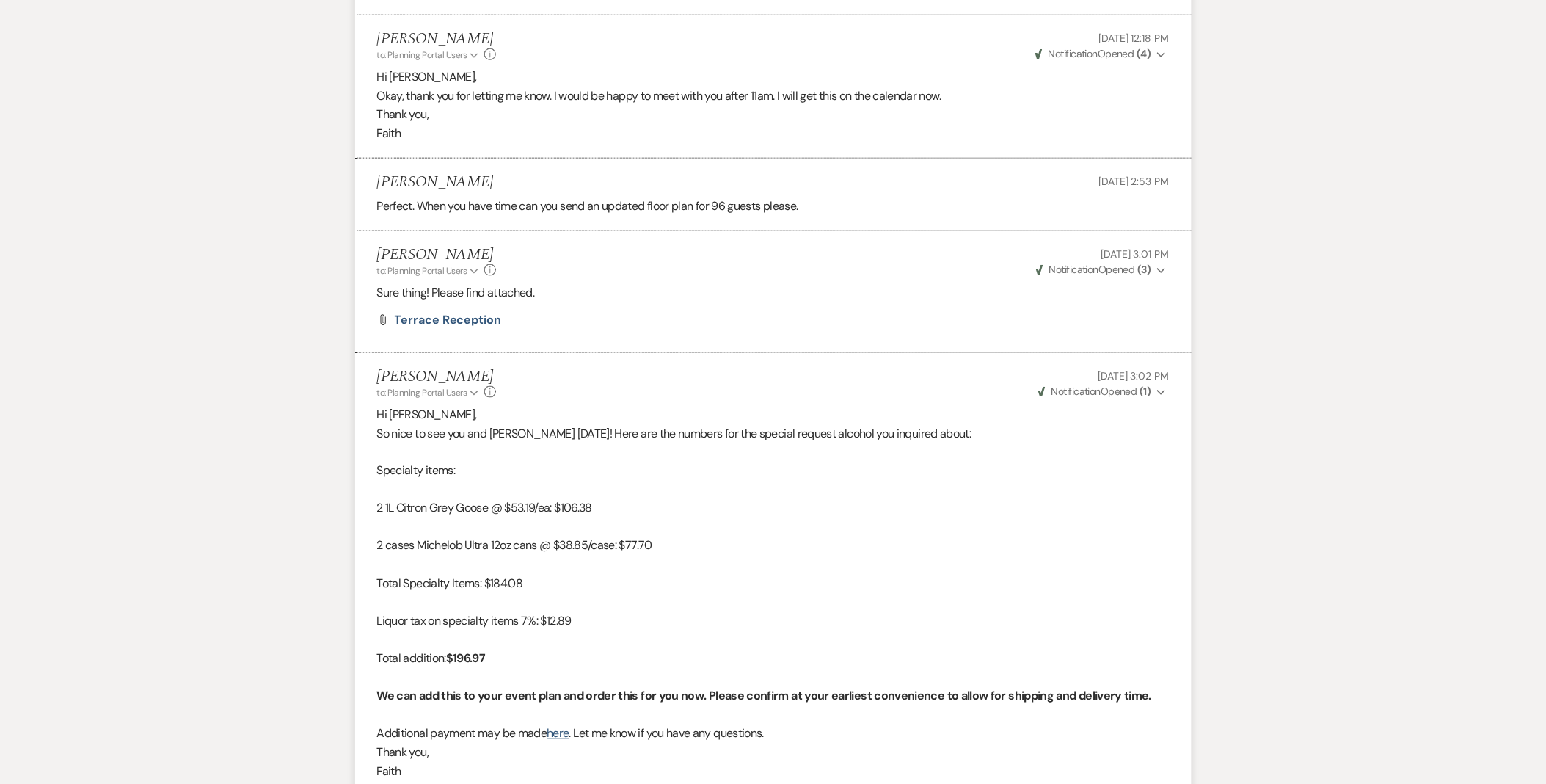
click at [1164, 390] on icon "Expand" at bounding box center [1162, 392] width 9 height 10
click at [1164, 390] on icon "Collapse" at bounding box center [1162, 392] width 9 height 10
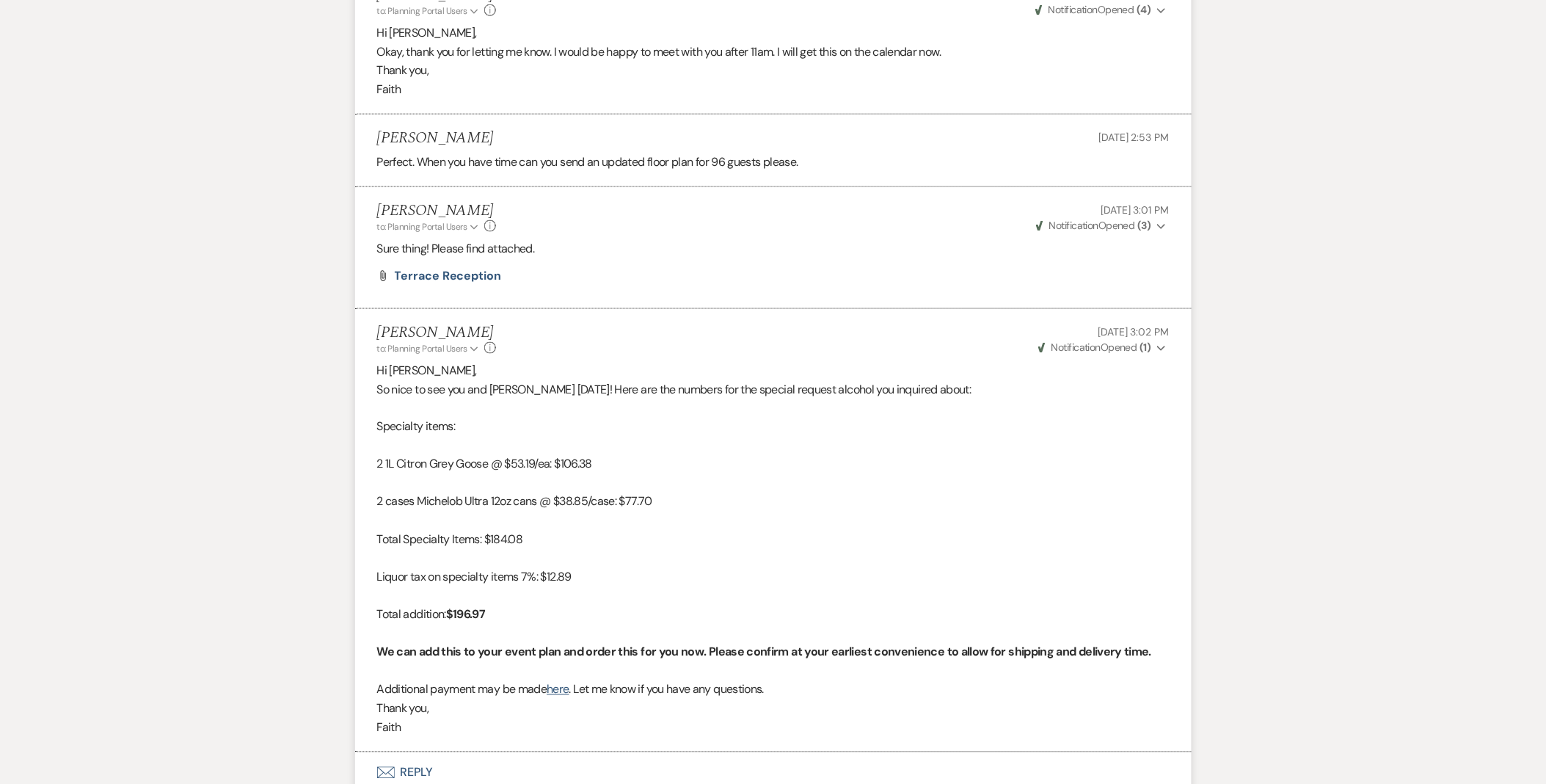
scroll to position [2622, 0]
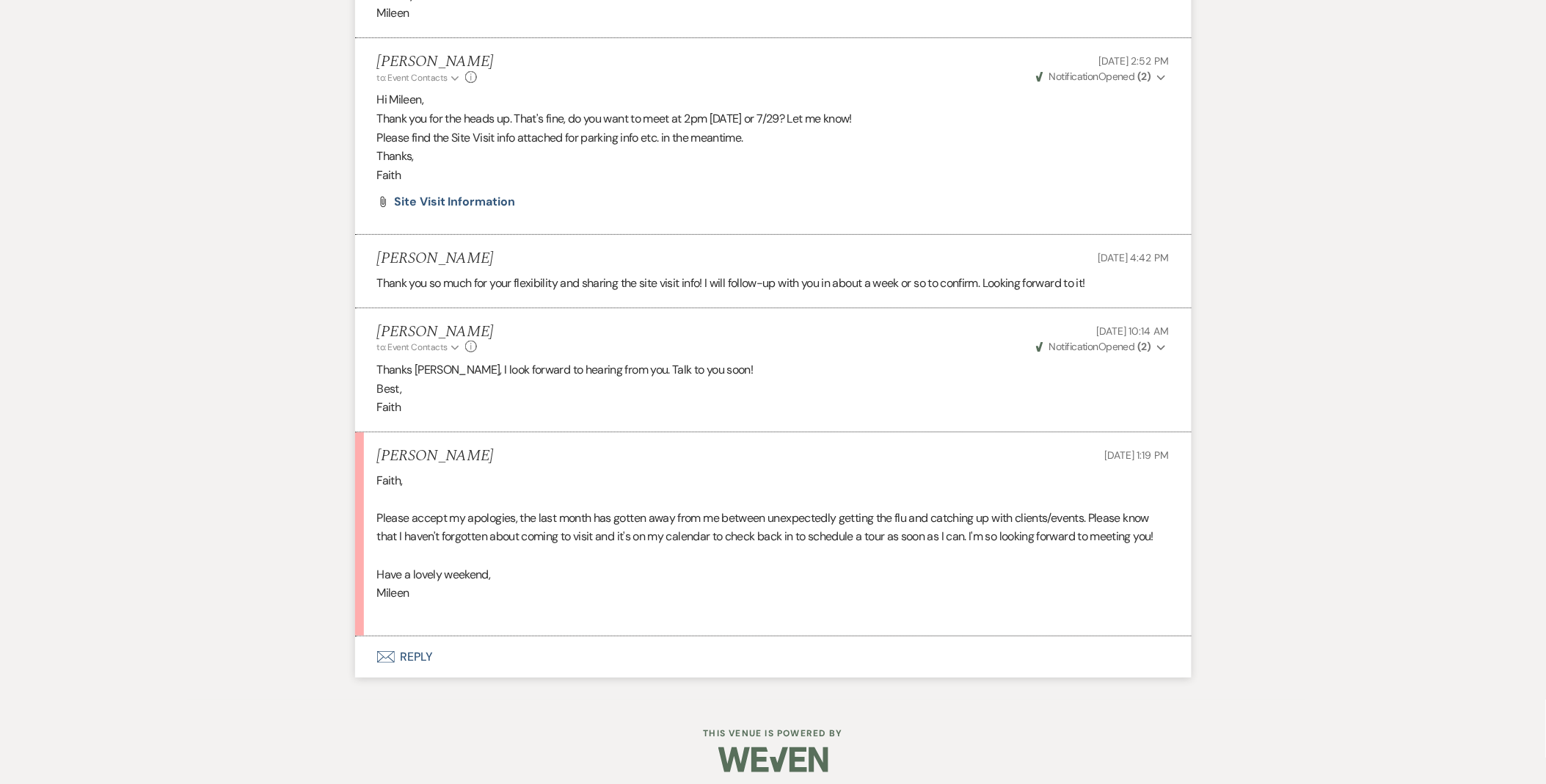
click at [405, 657] on button "Envelope Reply" at bounding box center [774, 656] width 837 height 41
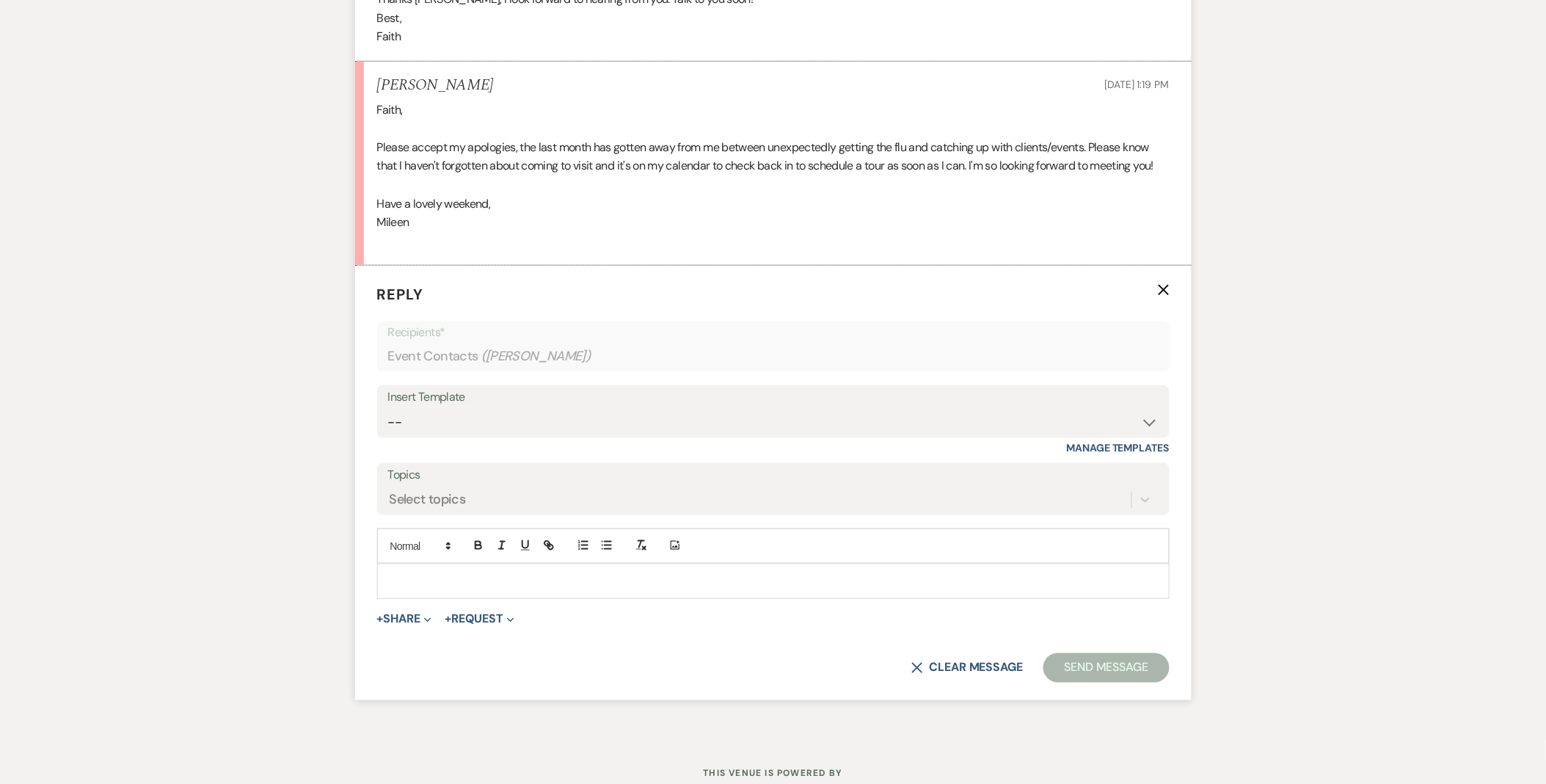
scroll to position [2447, 0]
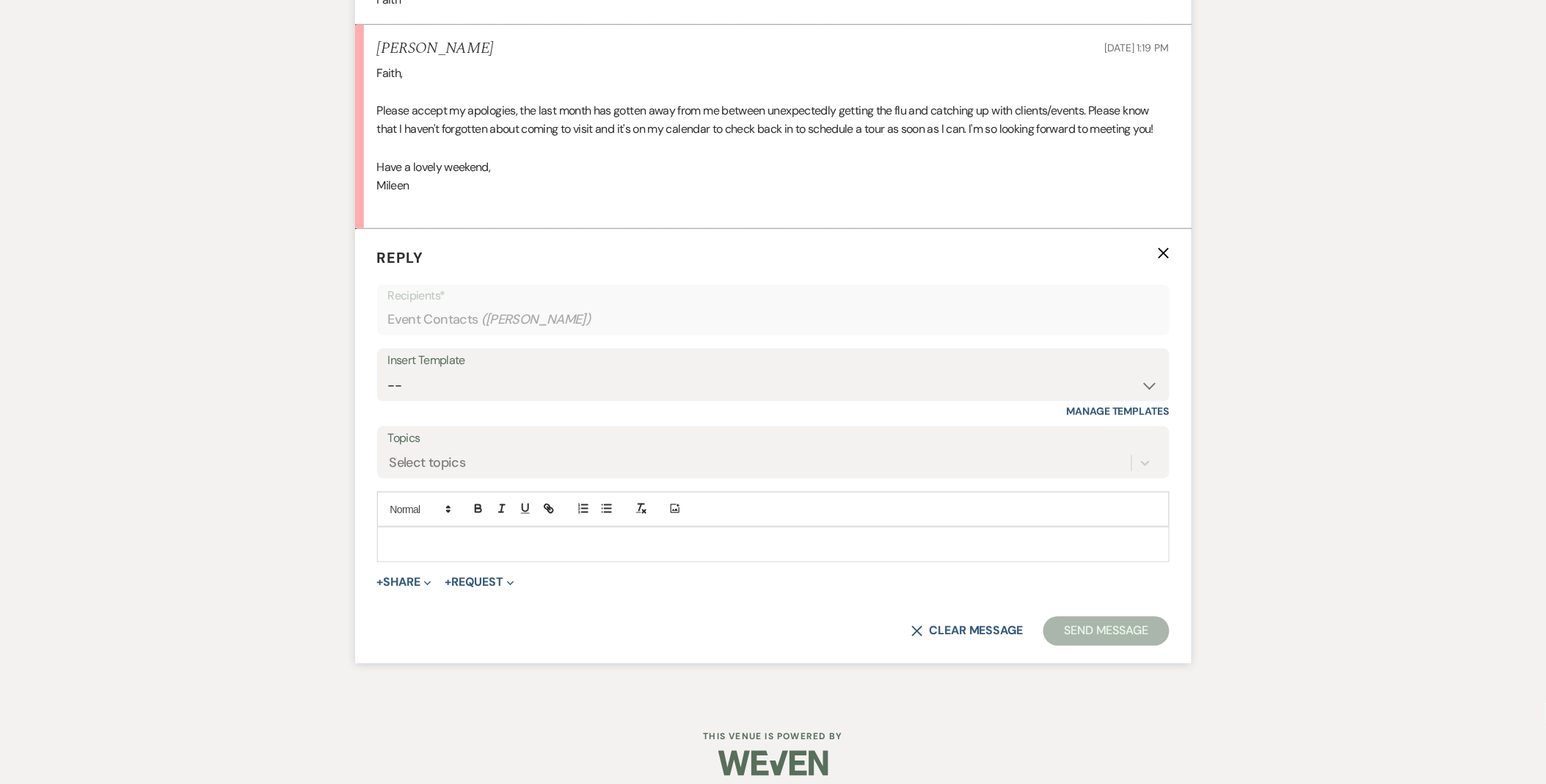
click at [459, 529] on div at bounding box center [773, 544] width 792 height 33
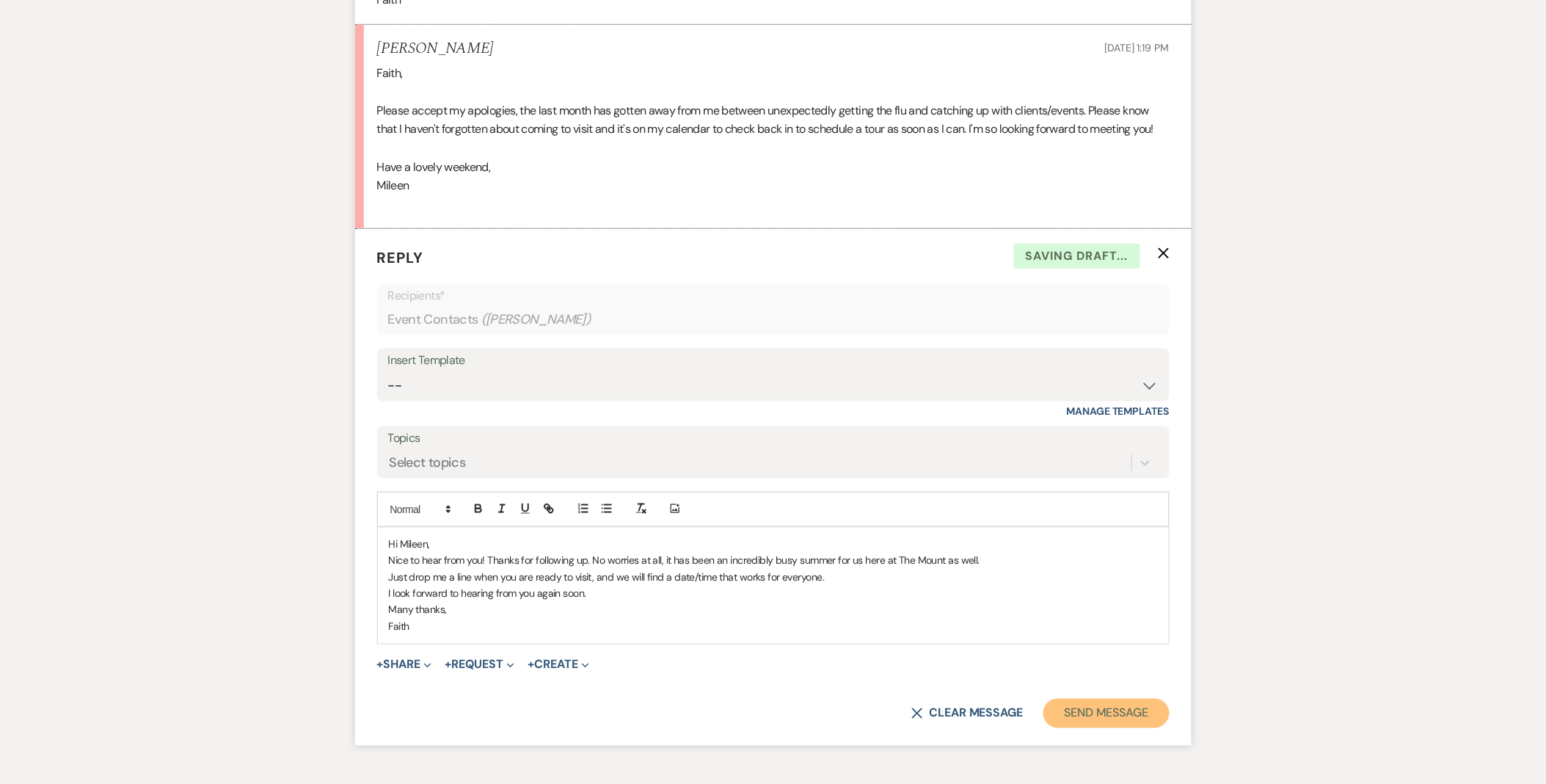
click at [1100, 714] on button "Send Message" at bounding box center [1106, 714] width 126 height 30
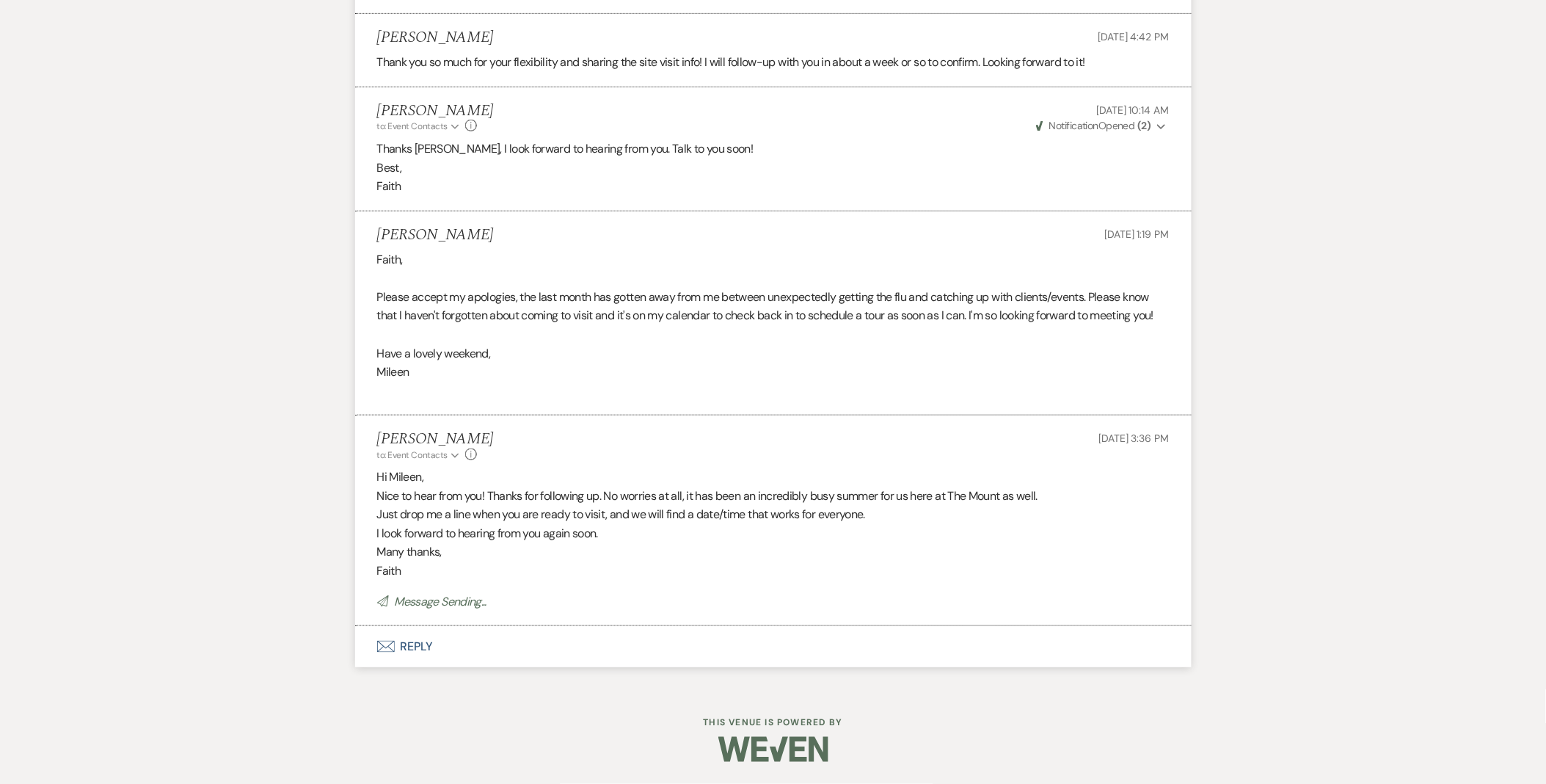
scroll to position [2231, 0]
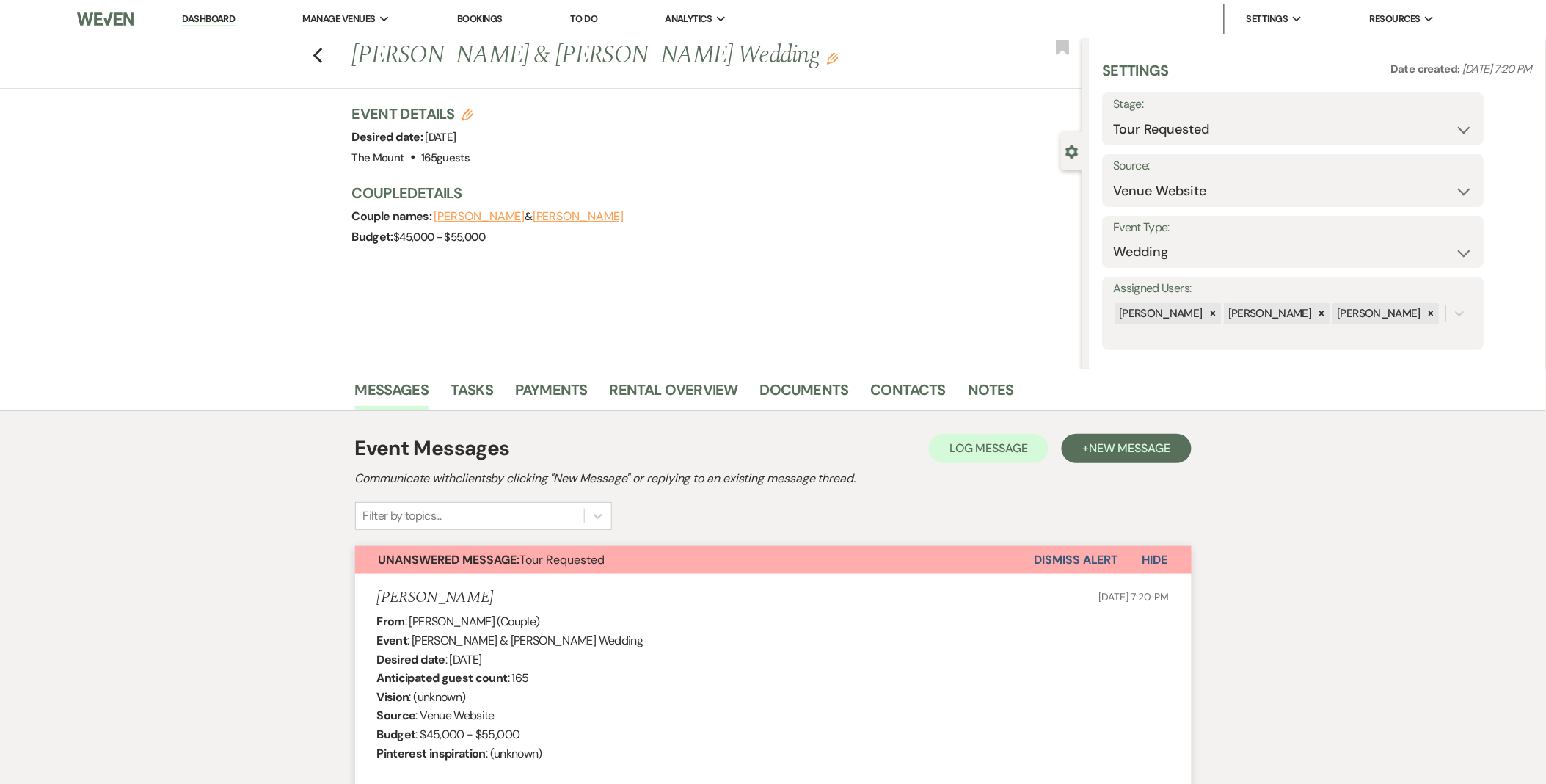
click at [1194, 112] on label "Stage:" at bounding box center [1293, 104] width 359 height 21
click at [1203, 120] on select "Inquiry Follow Up Tour Requested Tour Confirmed Toured Proposal Sent Booked Lost" at bounding box center [1293, 129] width 359 height 29
select select "4"
click at [1114, 115] on select "Inquiry Follow Up Tour Requested Tour Confirmed Toured Proposal Sent Booked Lost" at bounding box center [1293, 129] width 359 height 29
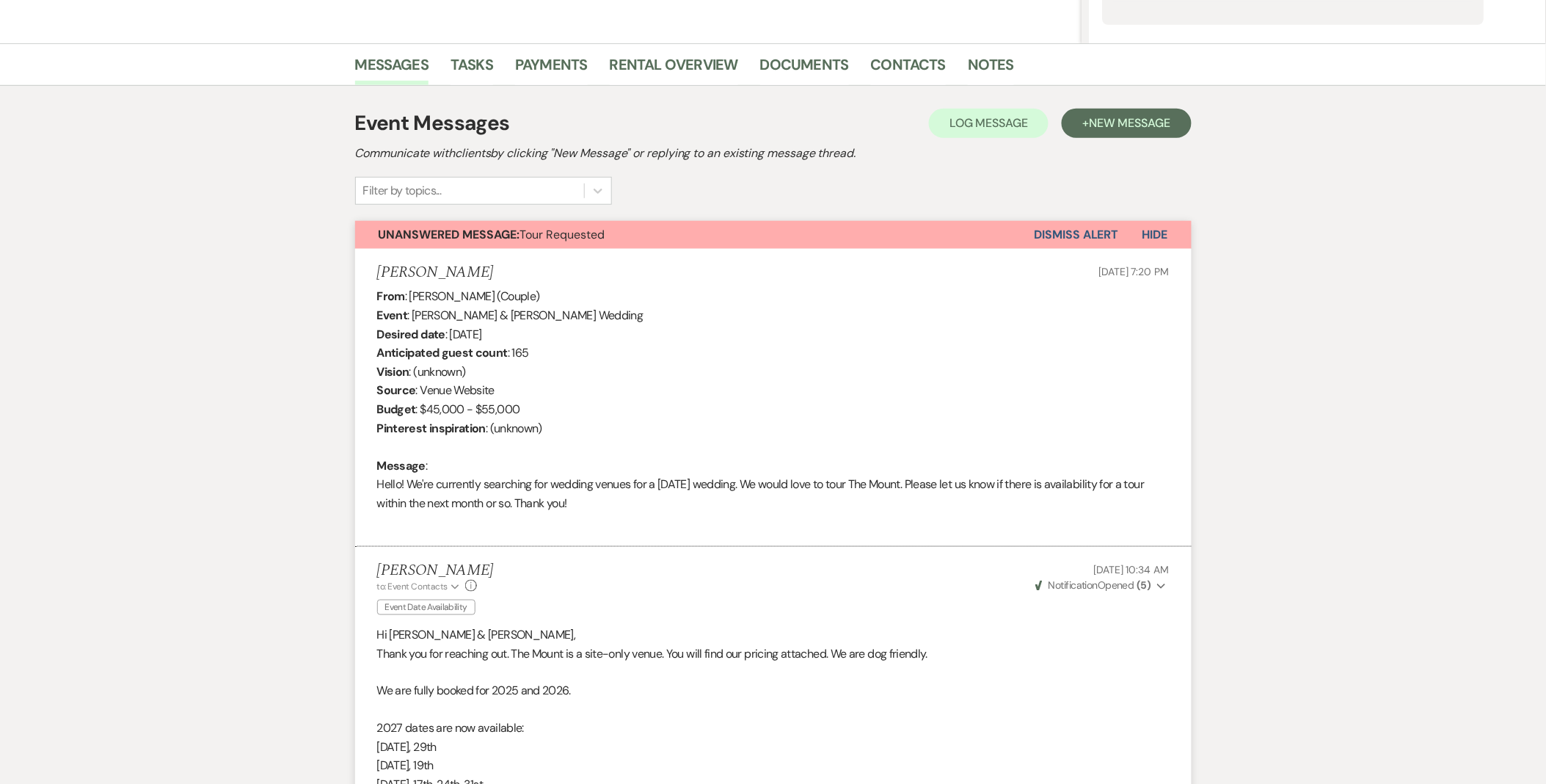
scroll to position [326, 0]
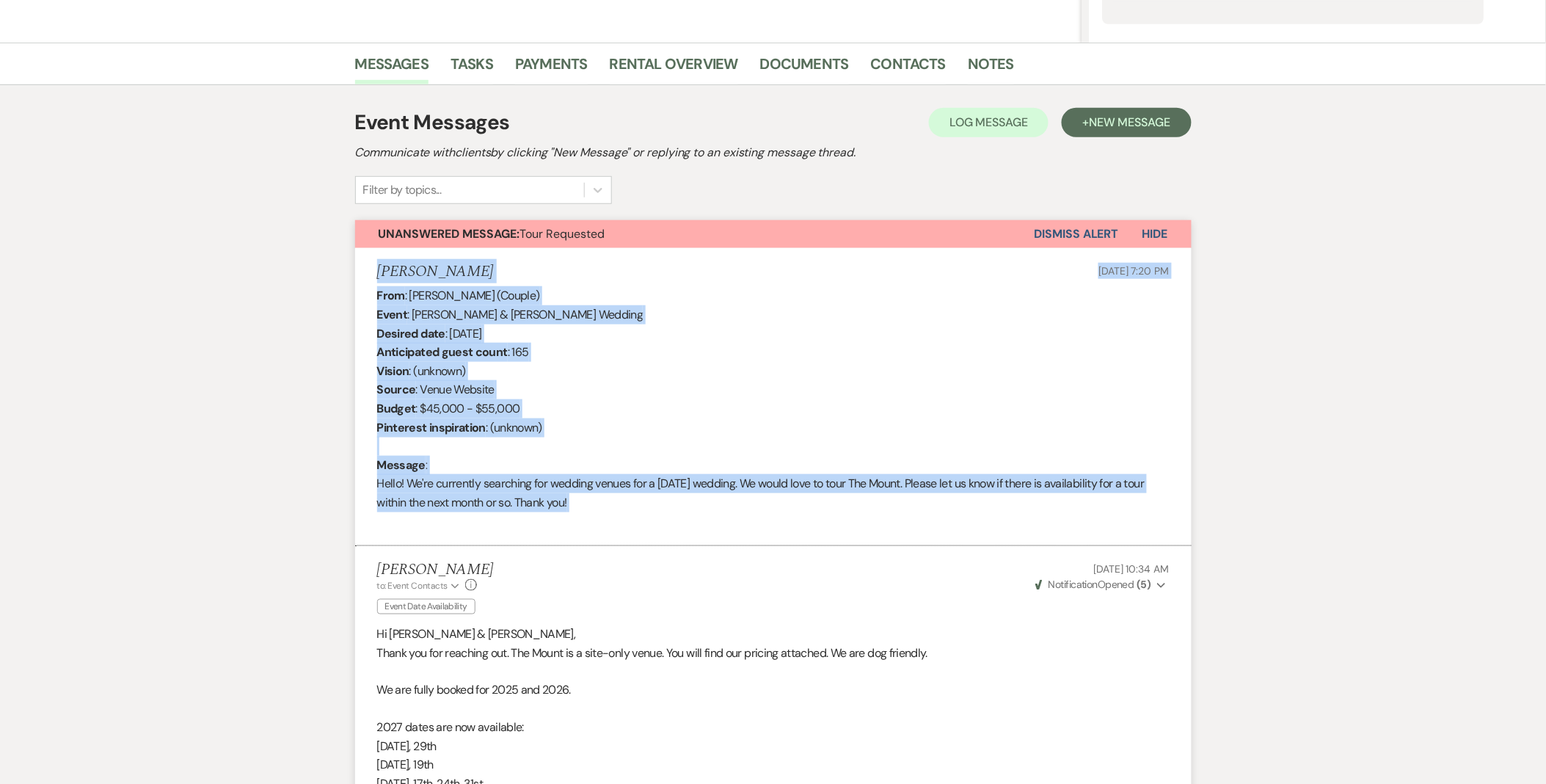
drag, startPoint x: 376, startPoint y: 273, endPoint x: 679, endPoint y: 514, distance: 387.2
click at [679, 514] on li "Emily Cofsky Aug 10, 2025, 7:20 PM From : Emily Cofsky (Couple) Event : Marc La…" at bounding box center [774, 397] width 837 height 298
drag, startPoint x: 679, startPoint y: 514, endPoint x: 597, endPoint y: 481, distance: 88.4
copy li "Emily Cofsky Aug 10, 2025, 7:20 PM From : Emily Cofsky (Couple) Event : Marc La…"
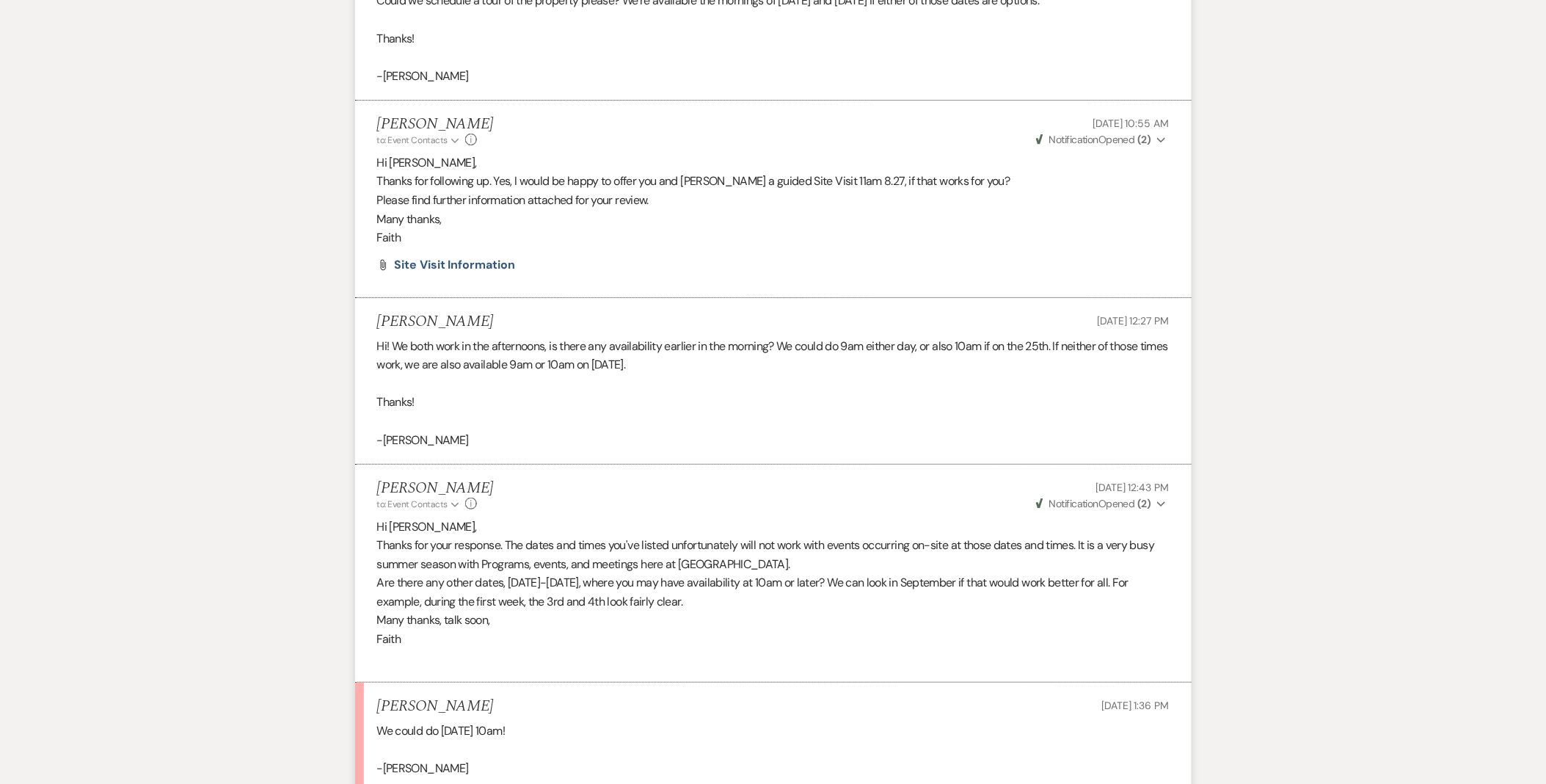
scroll to position [2071, 0]
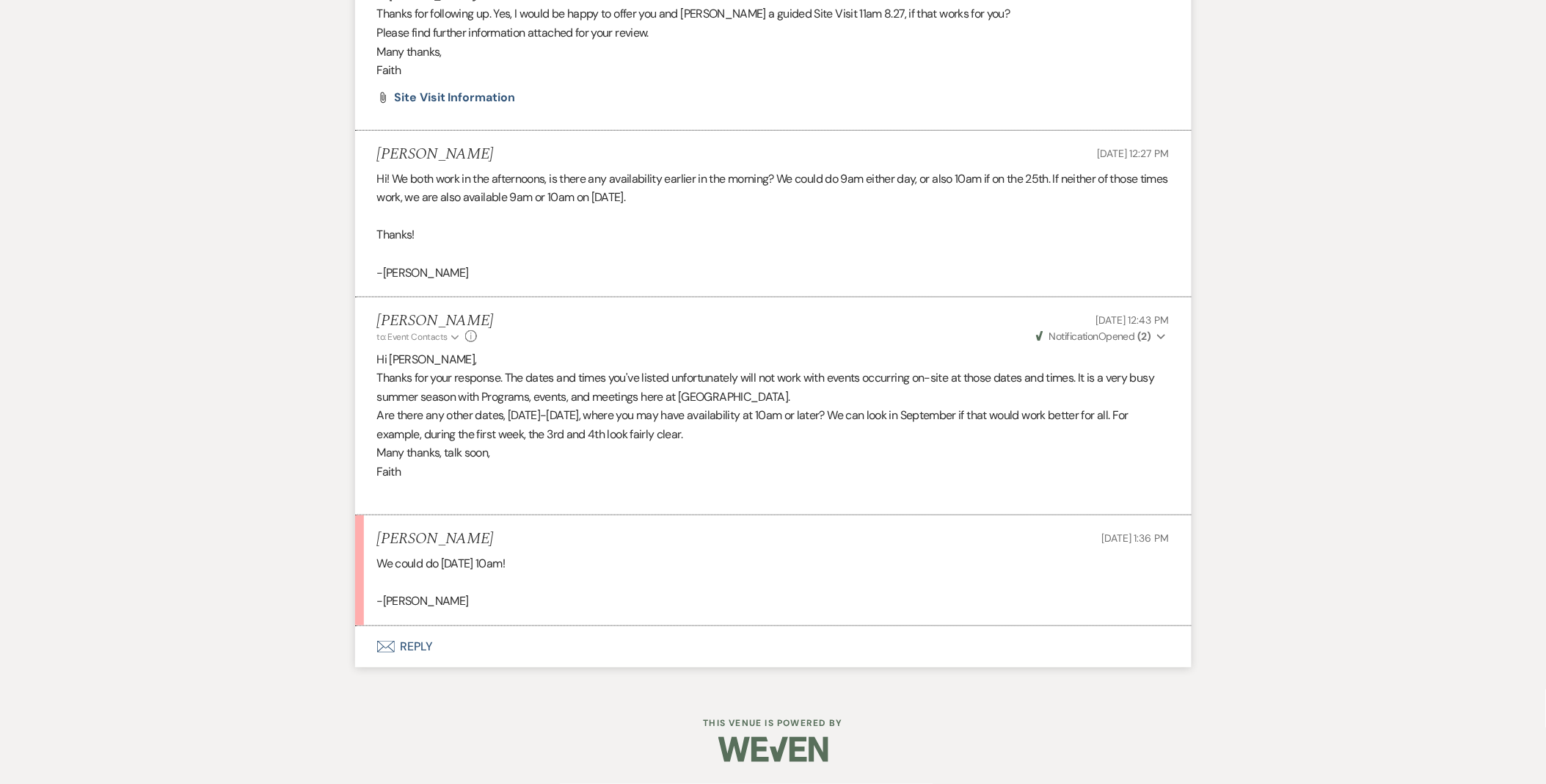
click at [433, 661] on button "Envelope Reply" at bounding box center [774, 646] width 837 height 41
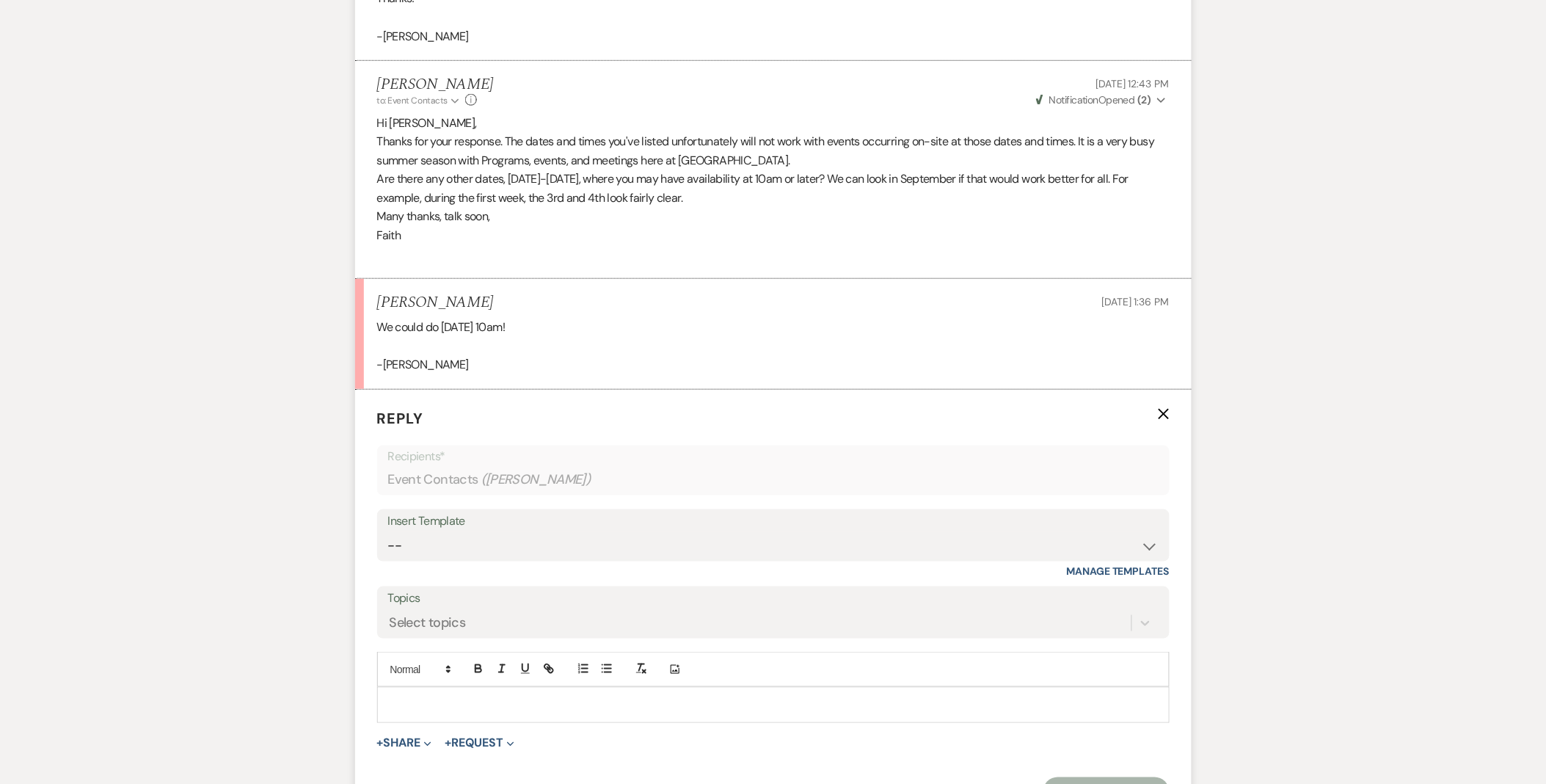
scroll to position [2315, 0]
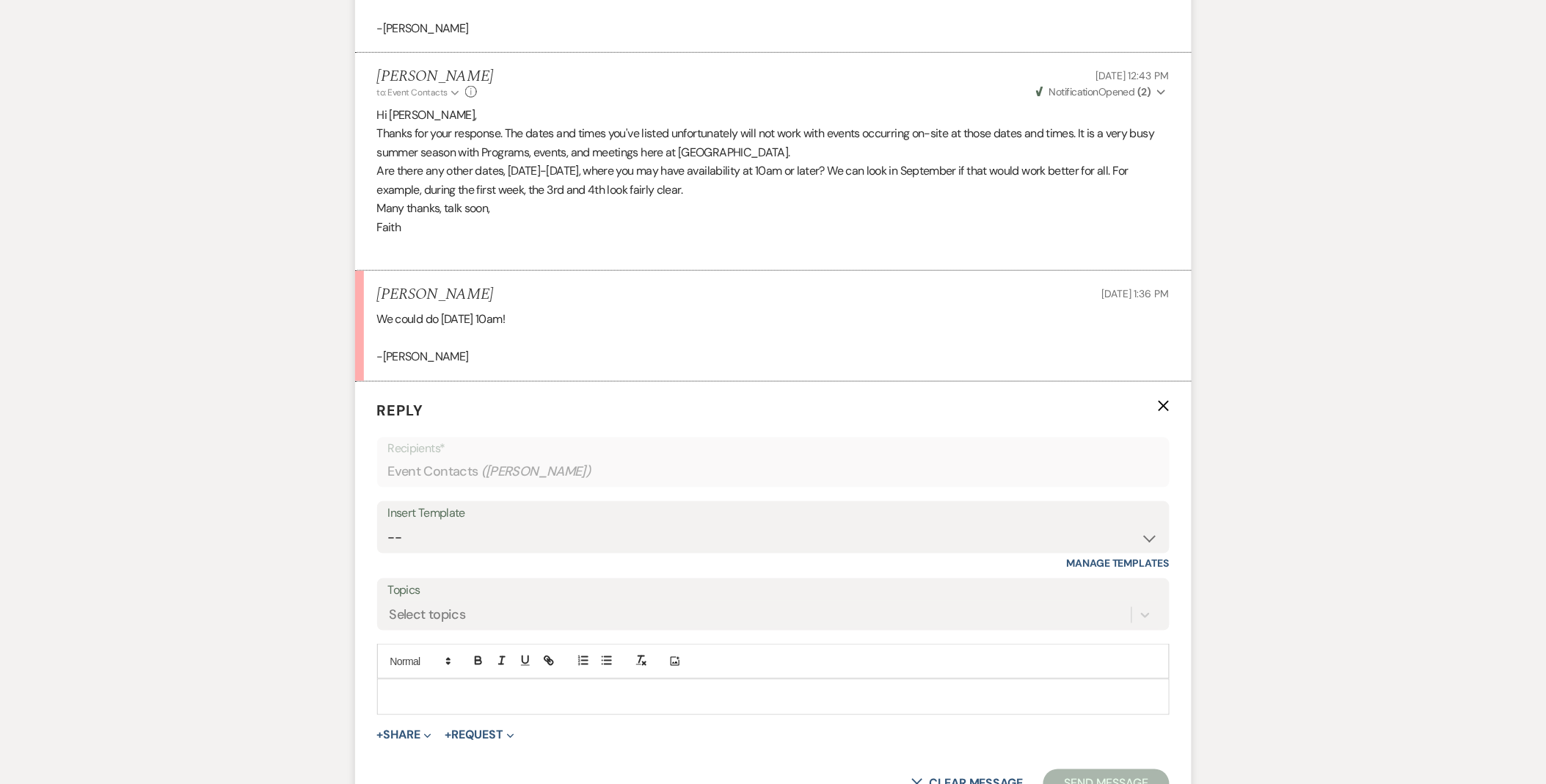
click at [450, 697] on p at bounding box center [773, 696] width 769 height 16
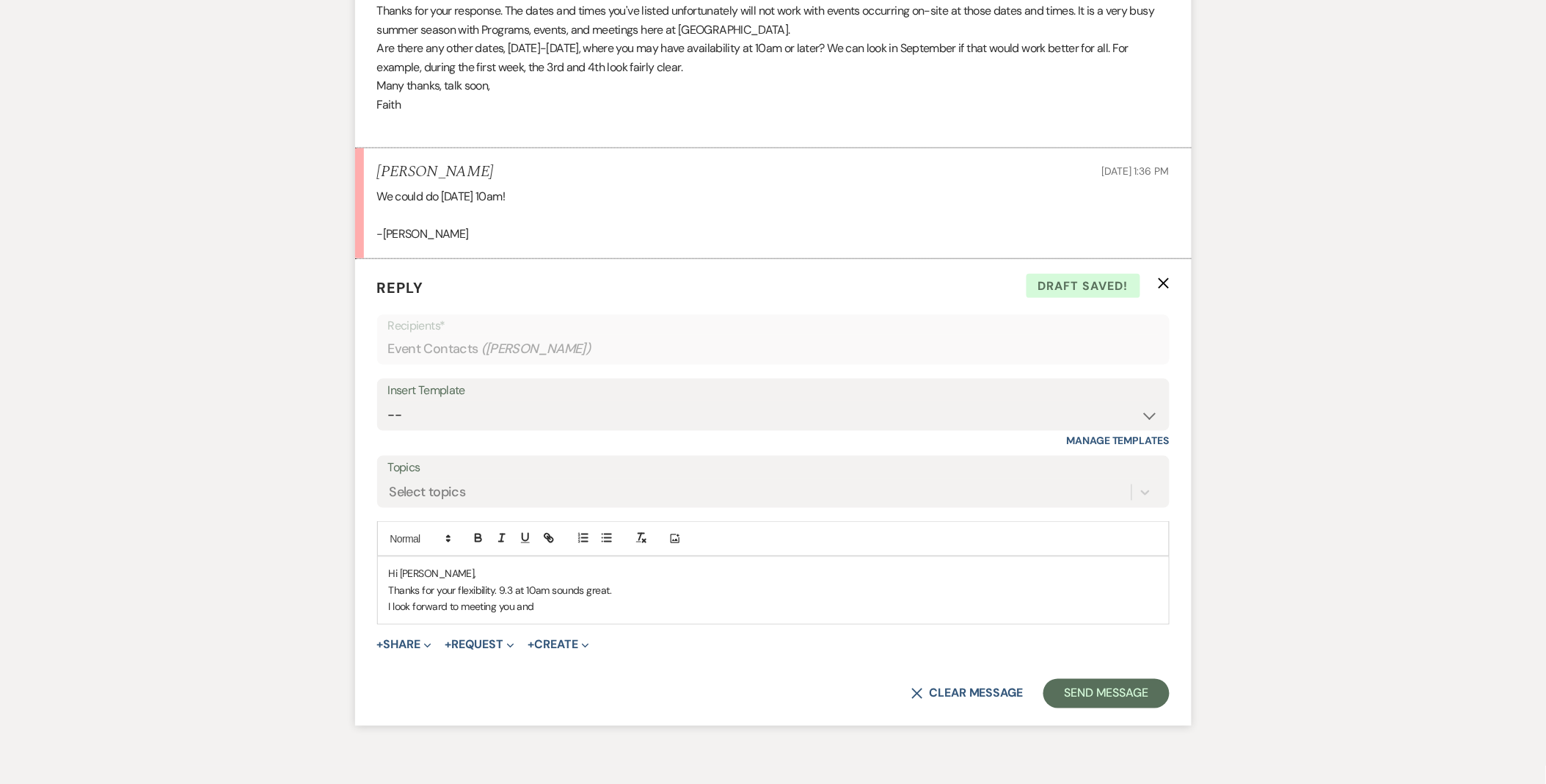
scroll to position [2514, 0]
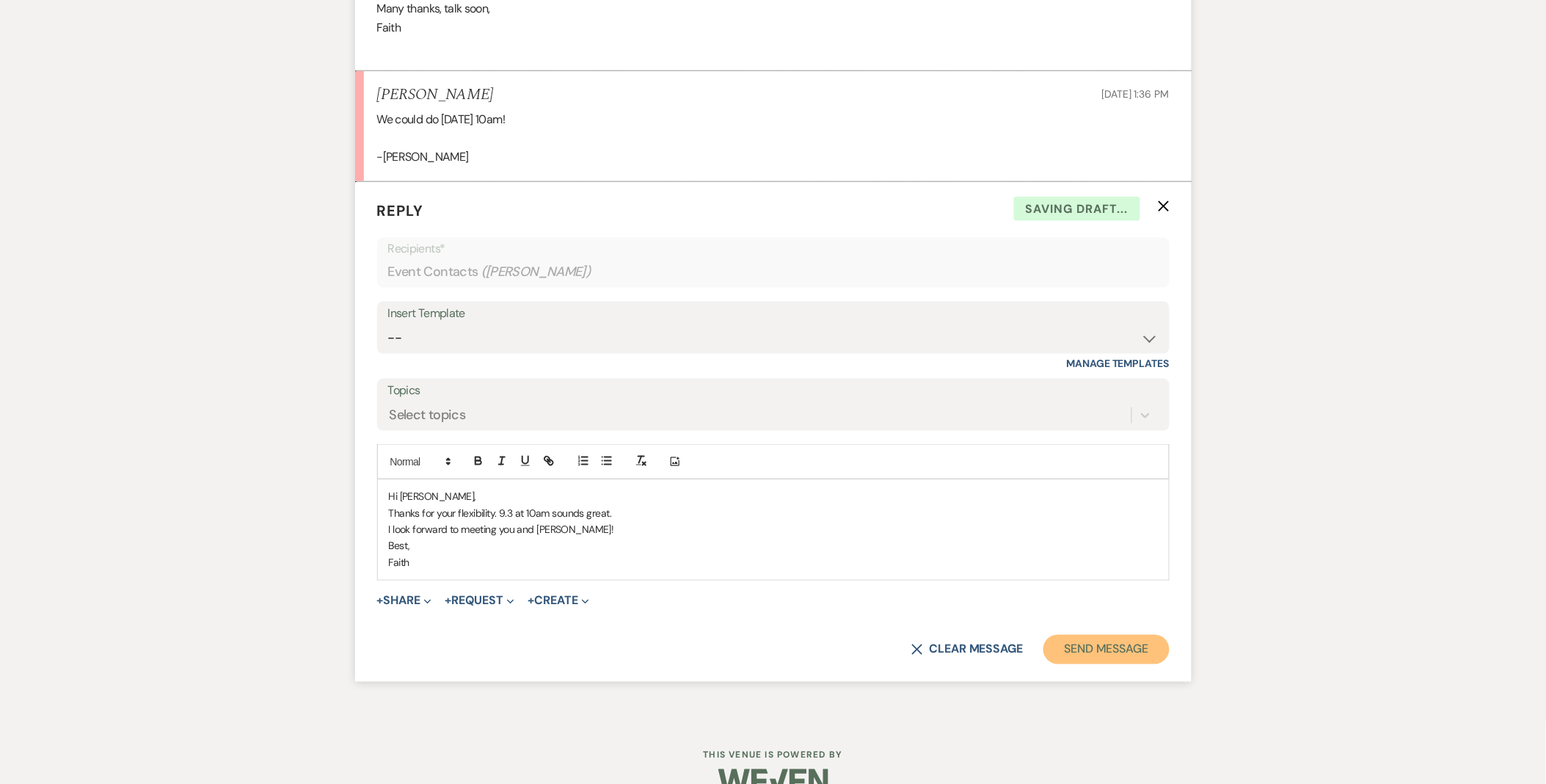
click at [1068, 641] on button "Send Message" at bounding box center [1106, 650] width 126 height 30
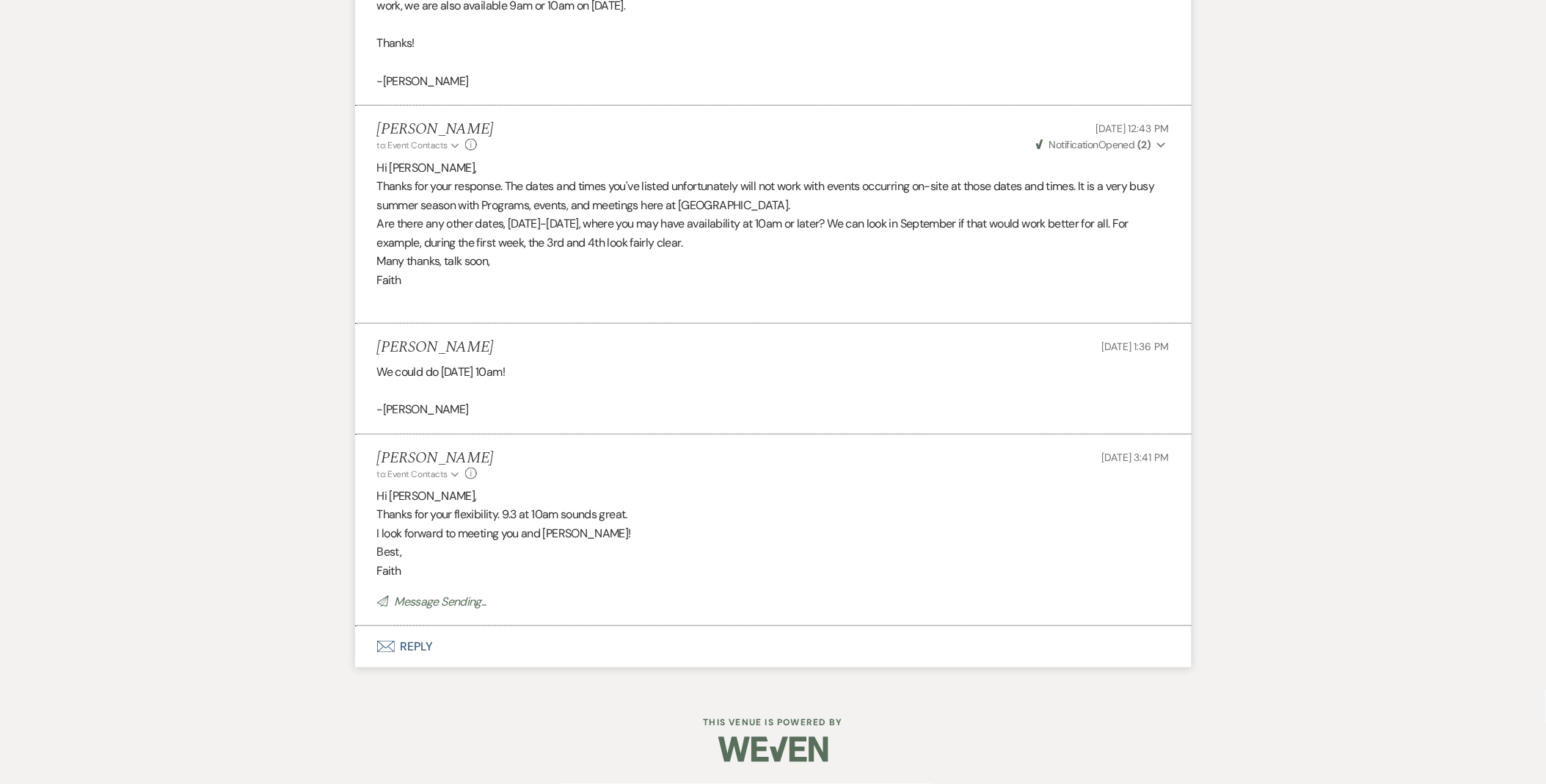
scroll to position [2261, 0]
